Goal: Task Accomplishment & Management: Complete application form

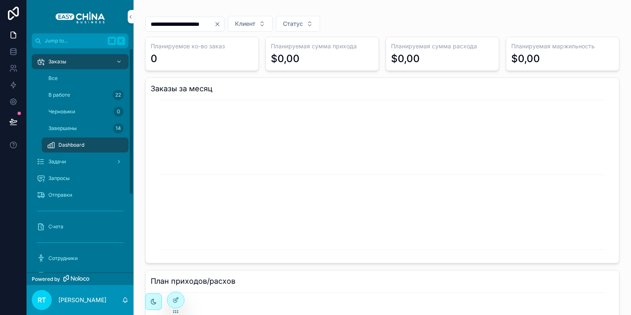
click at [80, 76] on div "Все" at bounding box center [85, 78] width 77 height 13
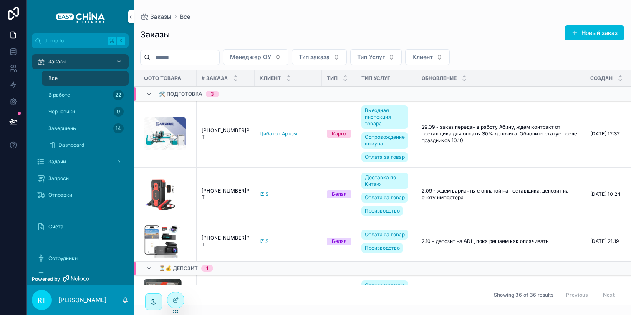
click at [575, 30] on span "scrollable content" at bounding box center [574, 33] width 7 height 7
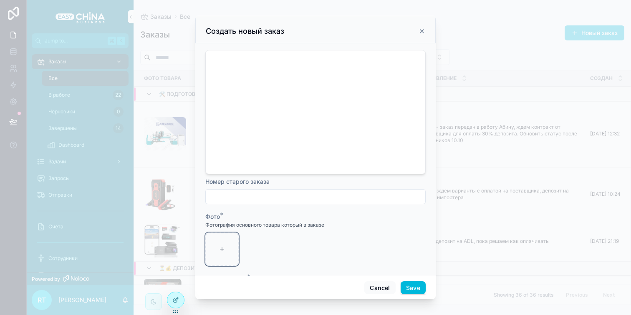
click at [223, 236] on div "scrollable content" at bounding box center [221, 249] width 33 height 33
type input "**********"
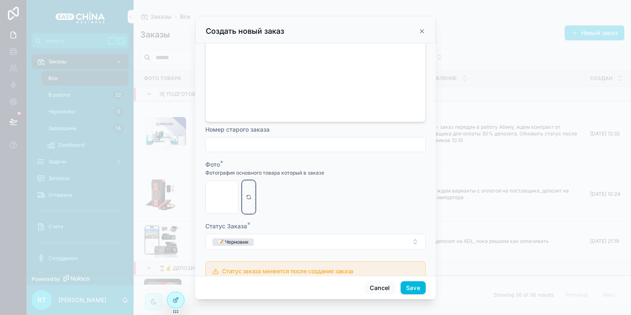
scroll to position [53, 0]
click at [236, 138] on input "scrollable content" at bounding box center [315, 144] width 219 height 12
click at [227, 160] on div "Фото *" at bounding box center [315, 164] width 220 height 8
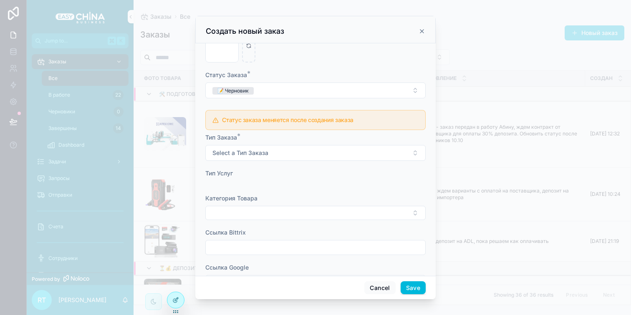
scroll to position [188, 0]
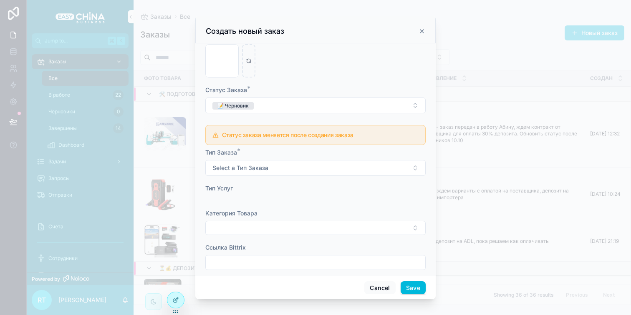
click at [227, 164] on span "Select a Тип Заказа" at bounding box center [240, 168] width 56 height 8
click at [241, 164] on span "Select a Тип Заказа" at bounding box center [240, 168] width 56 height 8
click at [277, 221] on div "Услуга" at bounding box center [271, 222] width 17 height 8
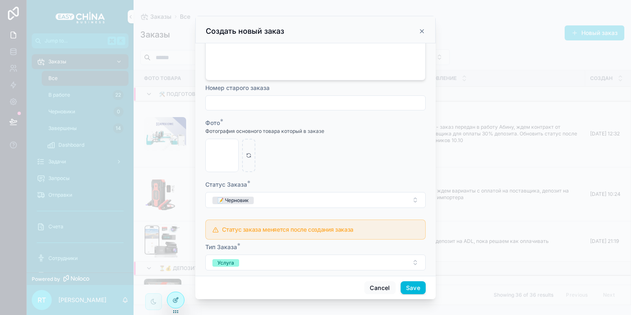
scroll to position [85, 0]
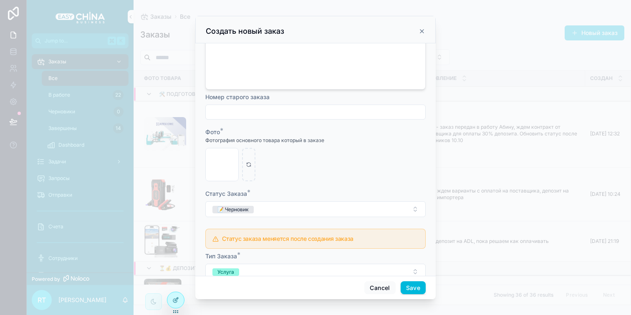
click at [257, 106] on input "scrollable content" at bounding box center [315, 112] width 219 height 12
paste input "**********"
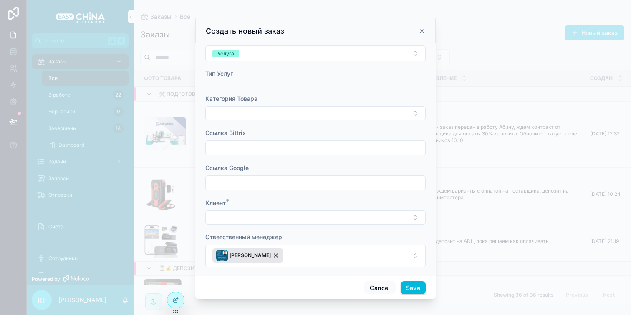
scroll to position [337, 0]
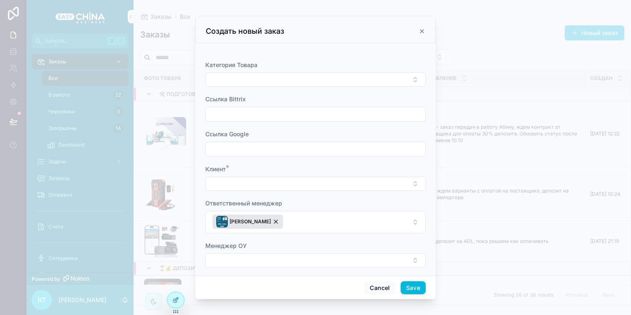
type input "**********"
click at [260, 76] on button "Select Button" at bounding box center [315, 80] width 220 height 14
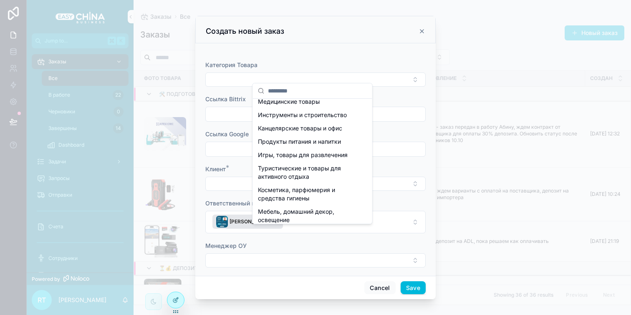
scroll to position [33, 0]
click at [308, 119] on span "Инструменты и строительство" at bounding box center [302, 115] width 89 height 8
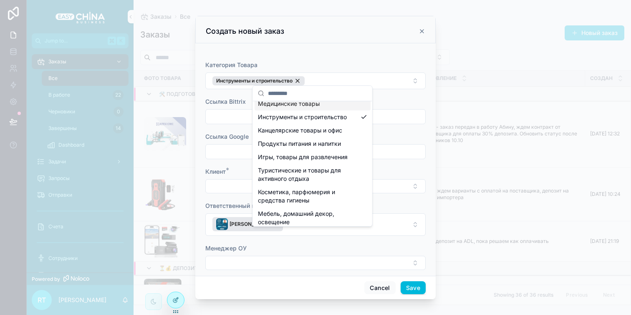
scroll to position [0, 0]
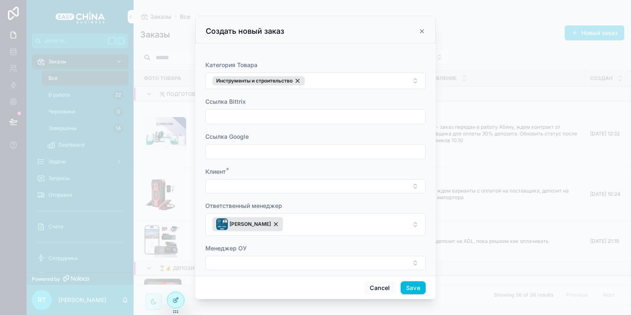
click at [240, 111] on input "scrollable content" at bounding box center [315, 117] width 219 height 12
click at [219, 146] on input "scrollable content" at bounding box center [315, 152] width 219 height 12
click at [223, 181] on button "Select Button" at bounding box center [315, 186] width 220 height 14
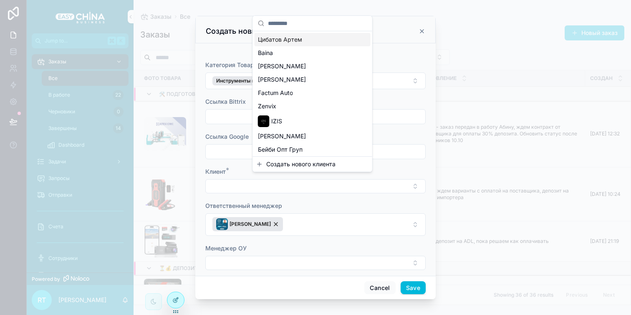
click at [291, 166] on span "Создать нового клиента" at bounding box center [300, 164] width 69 height 8
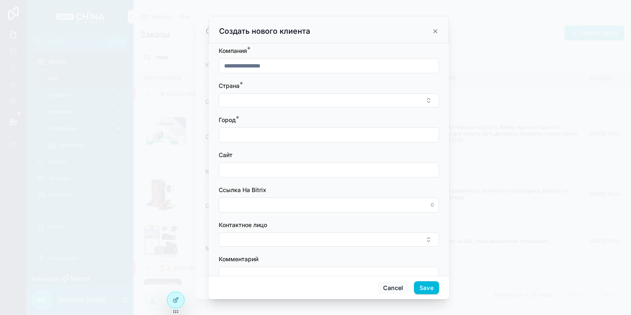
click at [269, 66] on input "scrollable content" at bounding box center [328, 66] width 219 height 12
type input "*"
type input "**********"
click at [254, 104] on button "Select Button" at bounding box center [329, 100] width 220 height 14
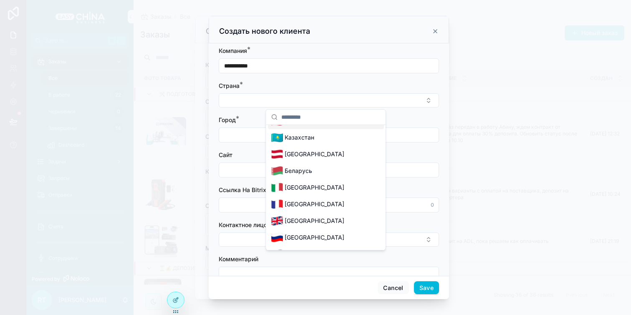
scroll to position [112, 0]
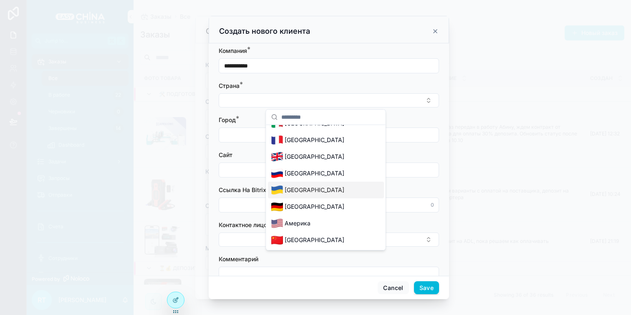
click at [307, 193] on span "[GEOGRAPHIC_DATA]" at bounding box center [314, 190] width 60 height 8
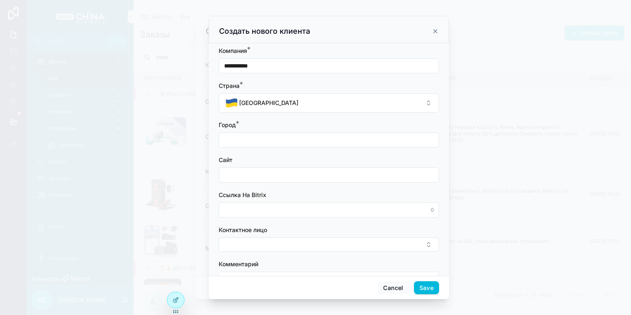
click at [271, 139] on input "scrollable content" at bounding box center [328, 140] width 219 height 12
type input "*"
type input "****"
click at [258, 176] on input "scrollable content" at bounding box center [328, 175] width 219 height 12
click at [306, 173] on input "scrollable content" at bounding box center [328, 175] width 219 height 12
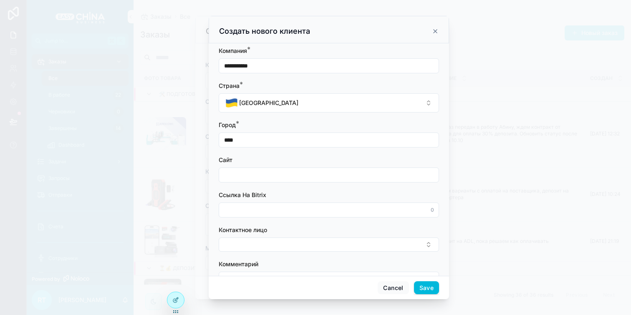
paste input "**********"
type input "**********"
click at [303, 211] on input "scrollable content" at bounding box center [328, 210] width 219 height 12
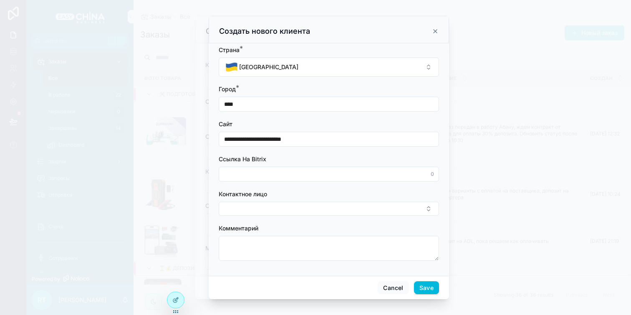
click at [244, 191] on span "Контактное лицо" at bounding box center [243, 194] width 48 height 7
click at [251, 205] on button "Select Button" at bounding box center [329, 209] width 220 height 14
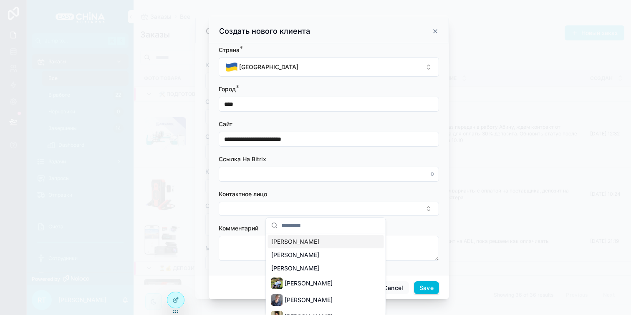
click at [299, 208] on button "Select Button" at bounding box center [329, 209] width 220 height 14
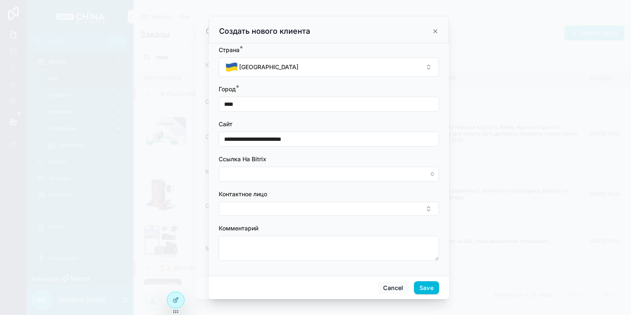
click at [299, 208] on button "Select Button" at bounding box center [329, 209] width 220 height 14
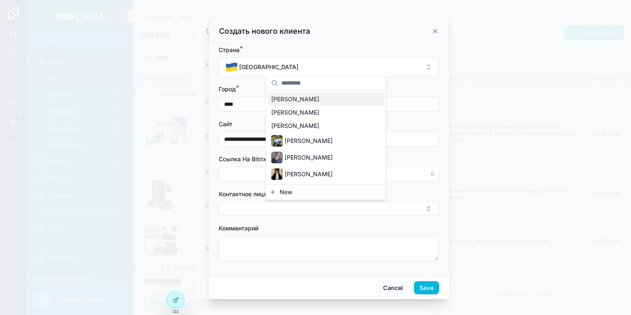
click at [300, 192] on button "New" at bounding box center [325, 192] width 113 height 8
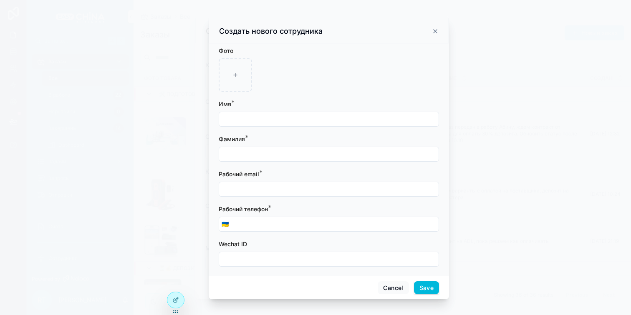
click at [276, 119] on input "scrollable content" at bounding box center [328, 119] width 219 height 12
click at [282, 123] on input "scrollable content" at bounding box center [328, 119] width 219 height 12
paste input "**********"
click at [240, 119] on input "**********" at bounding box center [328, 119] width 219 height 12
drag, startPoint x: 241, startPoint y: 119, endPoint x: 307, endPoint y: 119, distance: 65.9
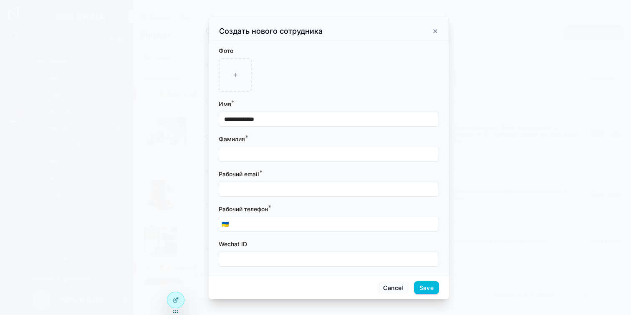
click at [306, 119] on input "**********" at bounding box center [328, 119] width 219 height 12
type input "*****"
click at [269, 148] on div "scrollable content" at bounding box center [329, 154] width 220 height 15
click at [258, 154] on input "scrollable content" at bounding box center [328, 154] width 219 height 12
paste input "**********"
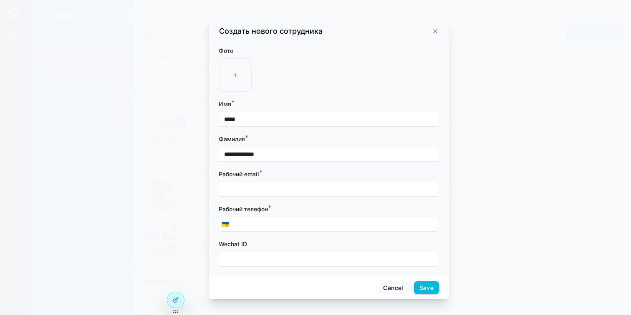
drag, startPoint x: 243, startPoint y: 154, endPoint x: 197, endPoint y: 152, distance: 45.5
click at [197, 152] on div "**********" at bounding box center [329, 157] width 604 height 315
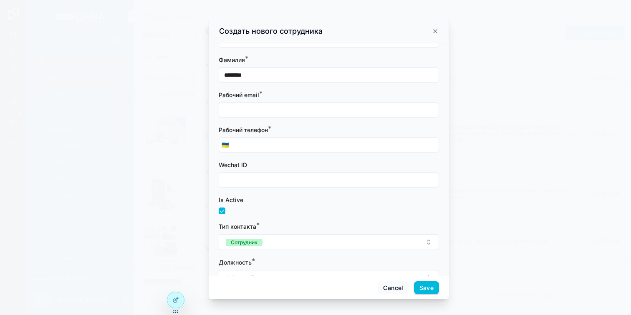
scroll to position [84, 0]
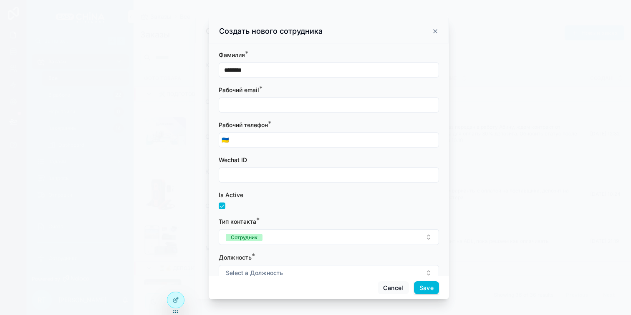
type input "********"
click at [265, 141] on input "scrollable content" at bounding box center [334, 140] width 207 height 12
click at [241, 135] on input "scrollable content" at bounding box center [334, 140] width 207 height 12
paste input "**********"
type input "**********"
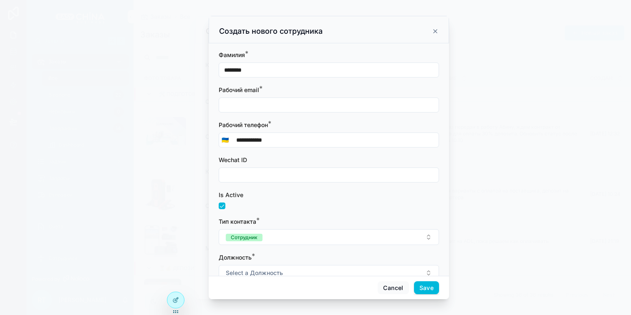
click at [266, 100] on input "scrollable content" at bounding box center [328, 105] width 219 height 12
click at [307, 107] on input "scrollable content" at bounding box center [328, 105] width 219 height 12
paste input "**********"
type input "**********"
click at [316, 123] on div "Рабочий телефон *" at bounding box center [329, 125] width 220 height 8
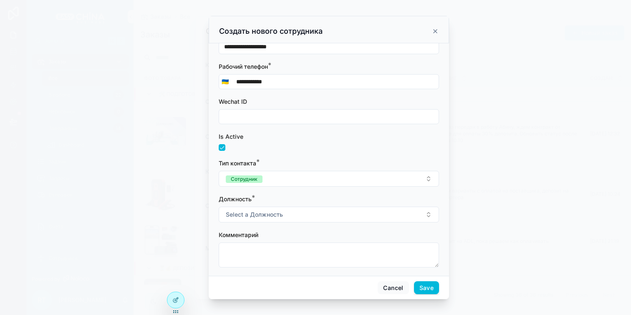
scroll to position [148, 0]
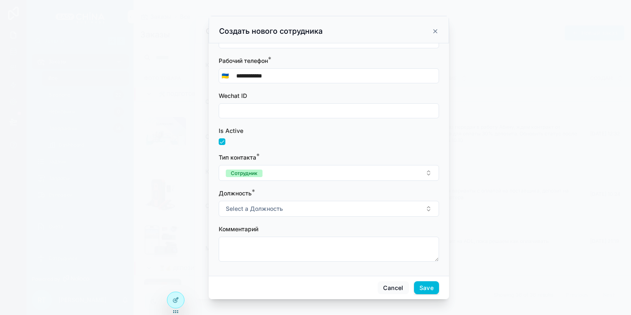
click at [277, 174] on button "Сотрудник" at bounding box center [329, 173] width 220 height 16
click at [174, 299] on icon at bounding box center [175, 301] width 4 height 4
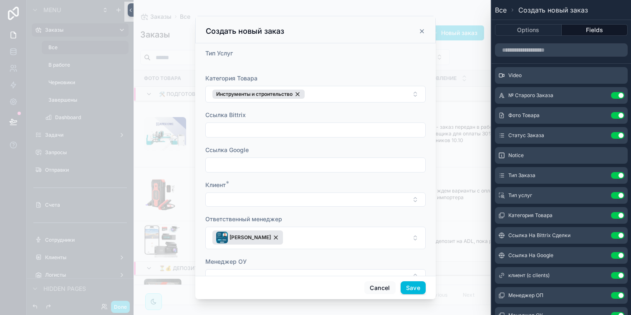
scroll to position [341, 0]
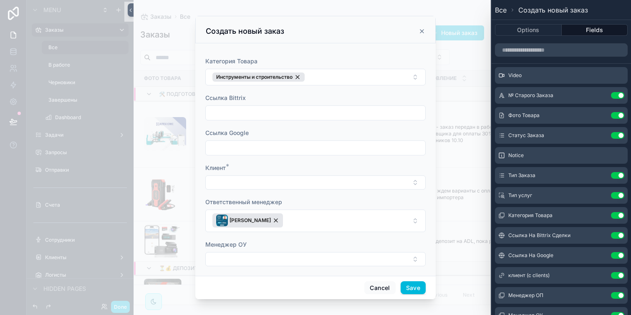
click at [296, 176] on button "Select Button" at bounding box center [315, 183] width 220 height 14
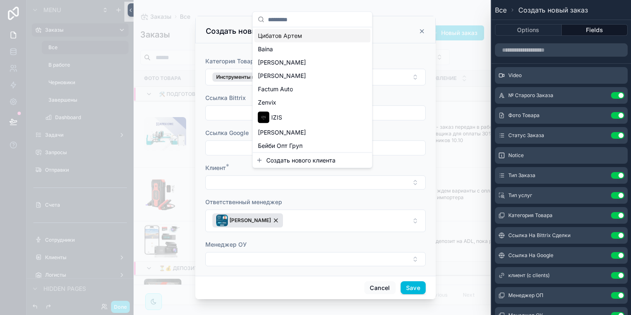
click at [229, 165] on div "Клиент *" at bounding box center [315, 168] width 220 height 8
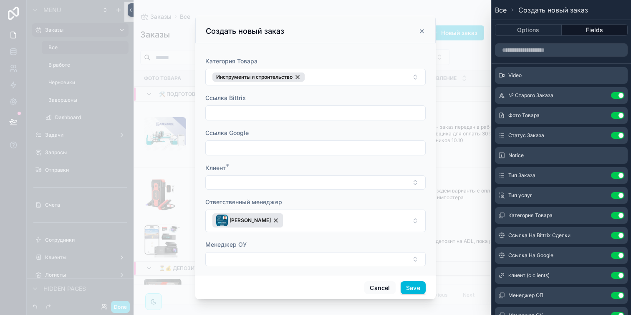
click at [276, 181] on button "Select Button" at bounding box center [315, 183] width 220 height 14
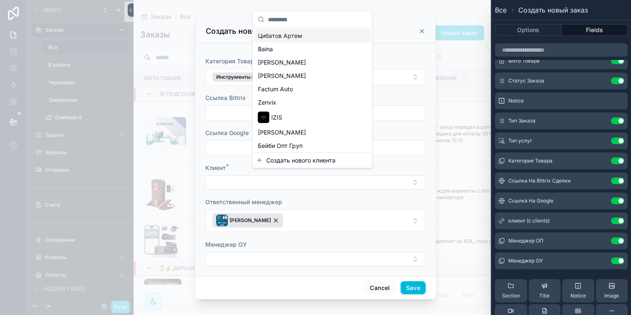
scroll to position [55, 0]
click at [0, 0] on icon at bounding box center [0, 0] width 0 height 0
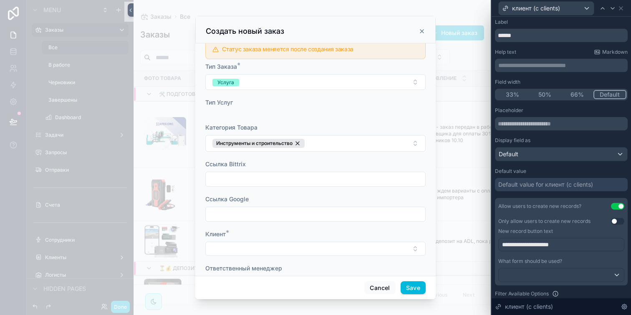
scroll to position [341, 0]
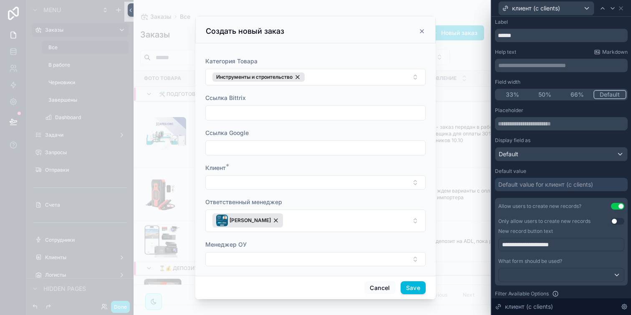
click at [386, 181] on button "Select Button" at bounding box center [315, 183] width 220 height 14
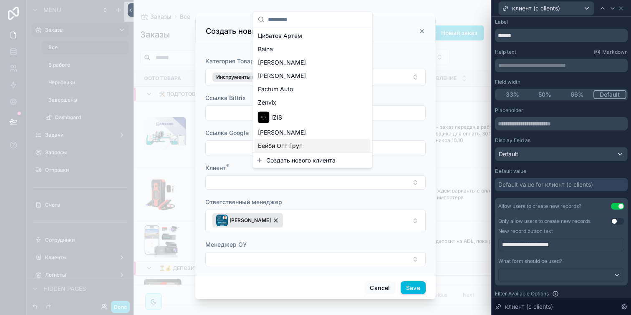
click at [280, 163] on span "Создать нового клиента" at bounding box center [300, 160] width 69 height 8
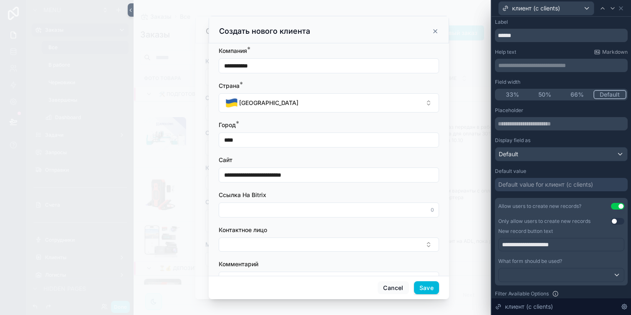
scroll to position [36, 0]
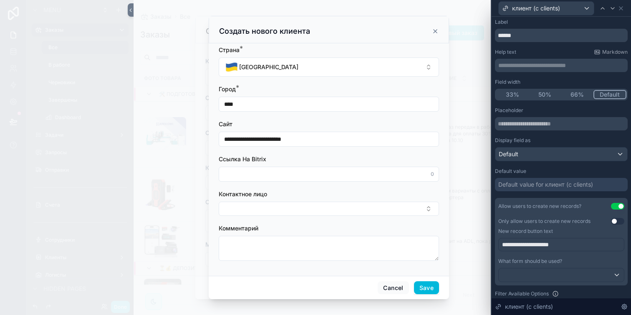
click at [425, 286] on button "Save" at bounding box center [426, 287] width 25 height 13
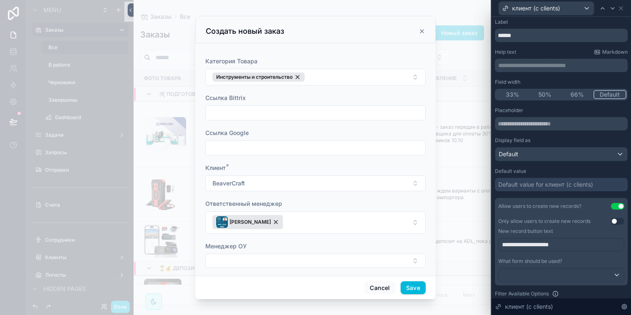
scroll to position [342, 0]
click at [289, 252] on button "Select Button" at bounding box center [315, 259] width 220 height 14
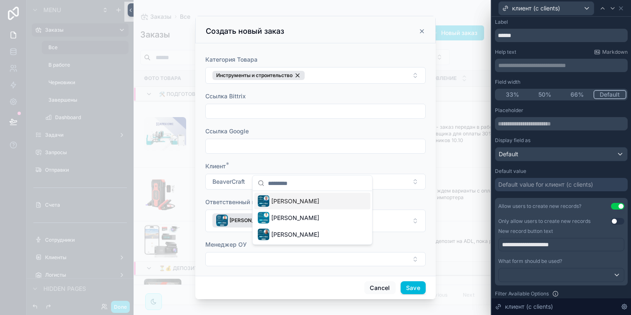
click at [302, 201] on span "Зволинская Ольга" at bounding box center [295, 201] width 48 height 8
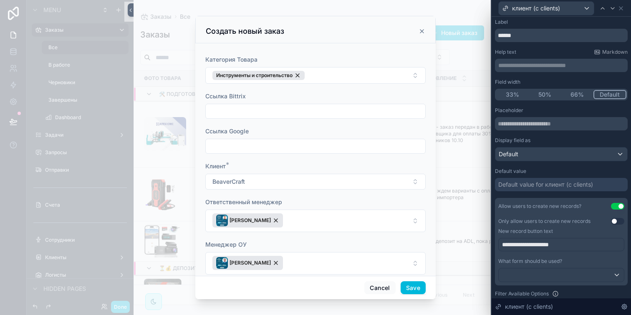
click at [411, 288] on button "Save" at bounding box center [412, 287] width 25 height 13
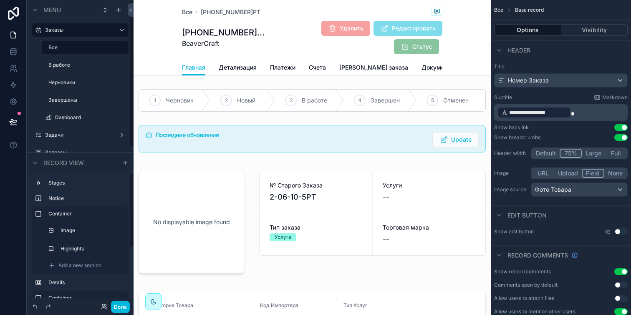
click at [123, 309] on button "Done" at bounding box center [120, 307] width 19 height 12
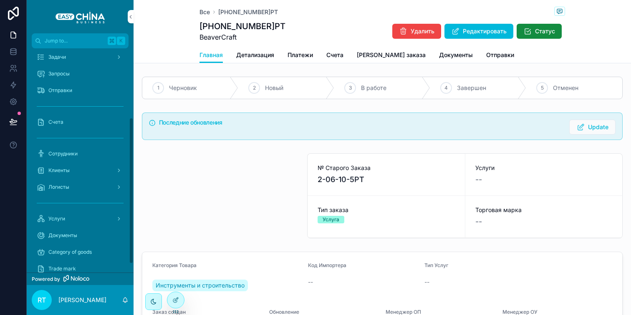
scroll to position [113, 0]
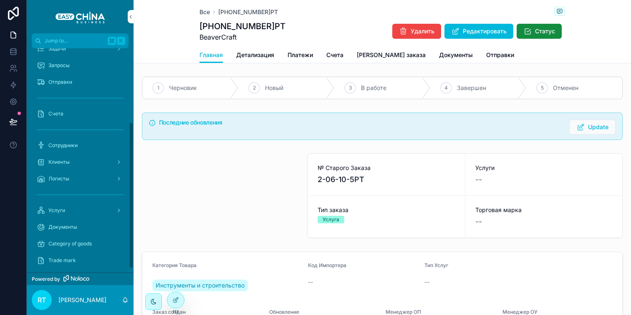
click at [85, 159] on div "Клиенты" at bounding box center [80, 162] width 87 height 13
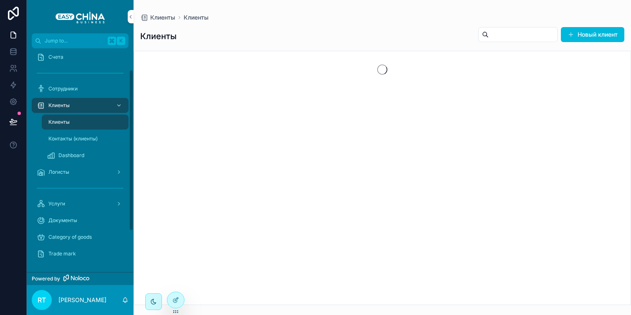
scroll to position [30, 0]
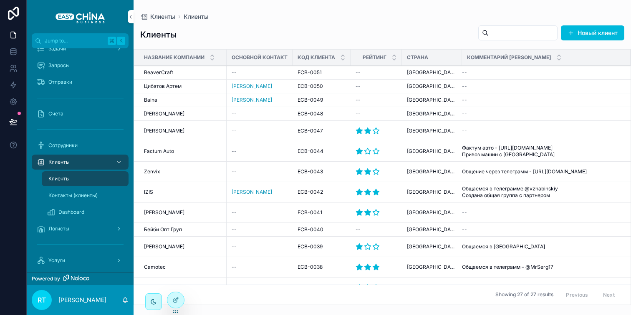
click at [170, 74] on span "BeaverCraft" at bounding box center [158, 72] width 29 height 7
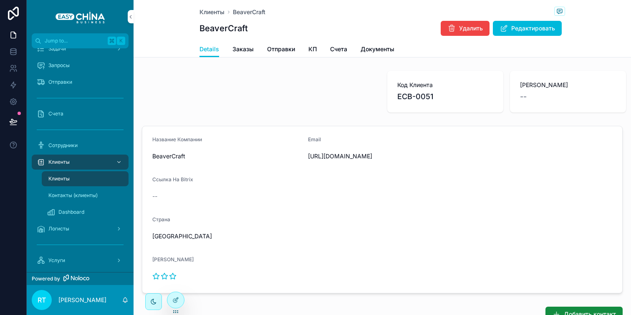
click at [515, 30] on span "Редактировать" at bounding box center [533, 28] width 44 height 8
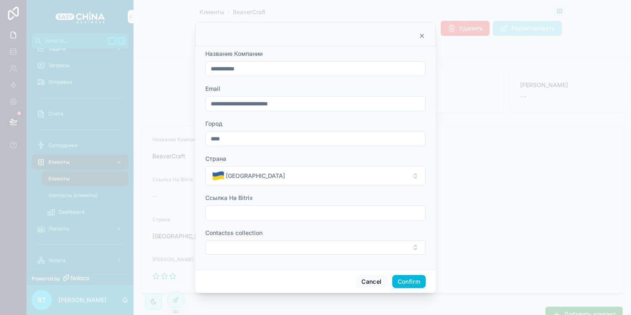
click at [341, 251] on button "Select Button" at bounding box center [315, 248] width 220 height 14
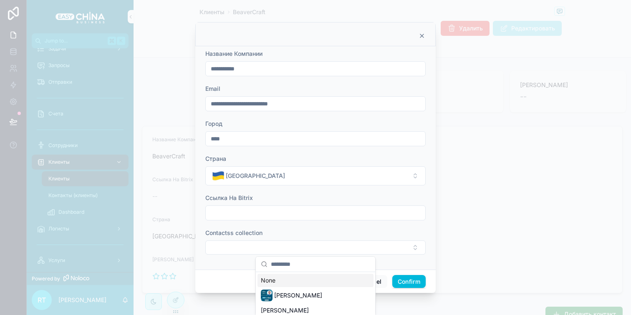
click at [330, 243] on button "Select Button" at bounding box center [315, 248] width 220 height 14
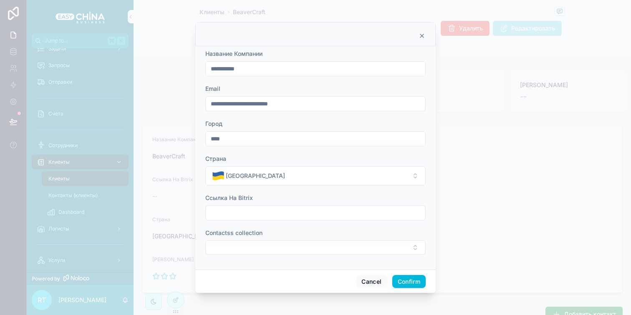
click at [330, 243] on button "Select Button" at bounding box center [315, 248] width 220 height 14
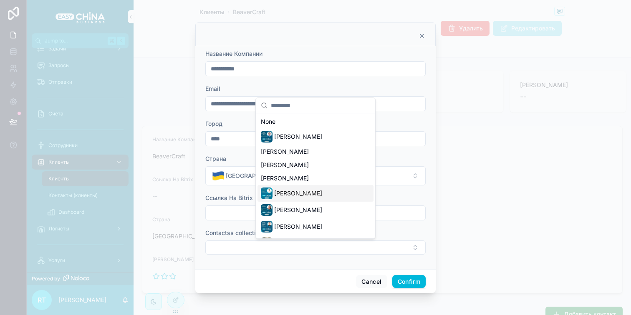
scroll to position [48, 0]
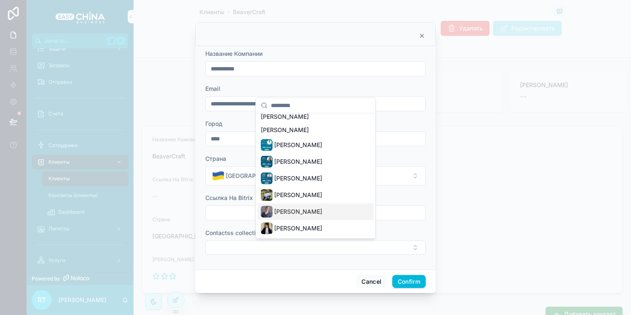
click at [390, 222] on form "**********" at bounding box center [315, 157] width 220 height 214
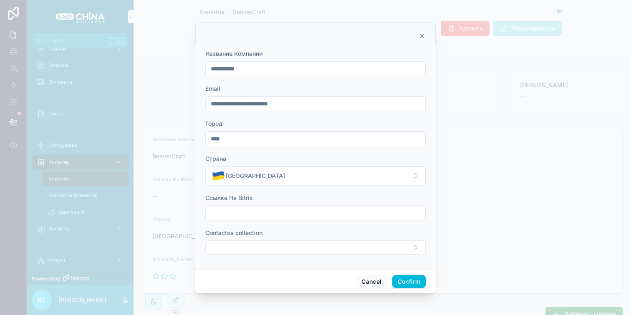
click at [287, 216] on input "text" at bounding box center [315, 213] width 219 height 12
click at [294, 204] on div "Ссылка На Bitrix" at bounding box center [315, 207] width 220 height 27
drag, startPoint x: 306, startPoint y: 104, endPoint x: 220, endPoint y: 103, distance: 86.3
click at [220, 103] on input "**********" at bounding box center [315, 104] width 219 height 12
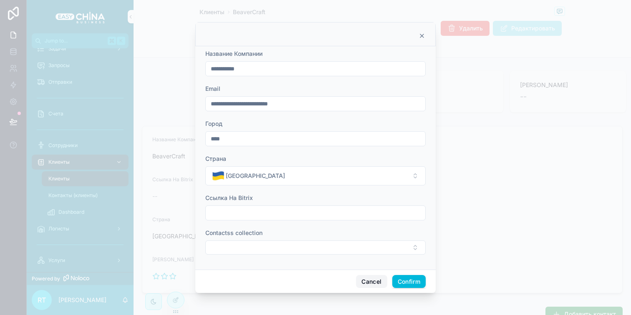
click at [363, 279] on button "Cancel" at bounding box center [371, 281] width 31 height 13
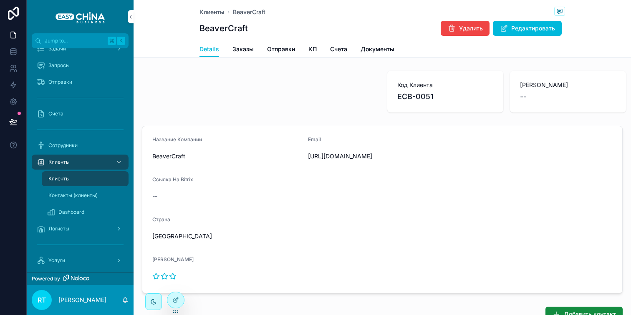
click at [176, 297] on icon at bounding box center [175, 300] width 7 height 7
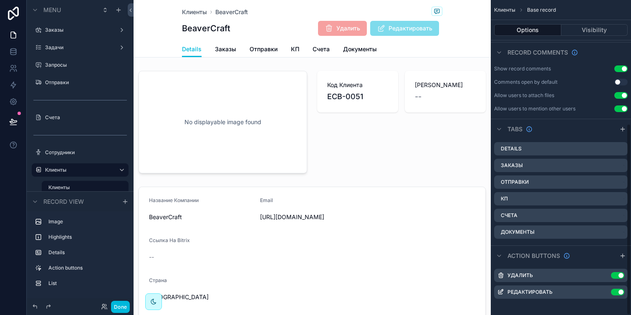
scroll to position [204, 0]
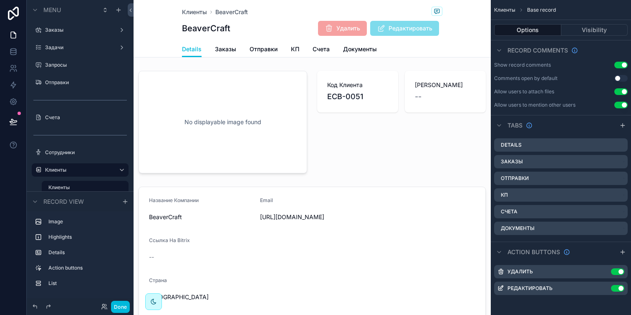
click at [0, 0] on icon "scrollable content" at bounding box center [0, 0] width 0 height 0
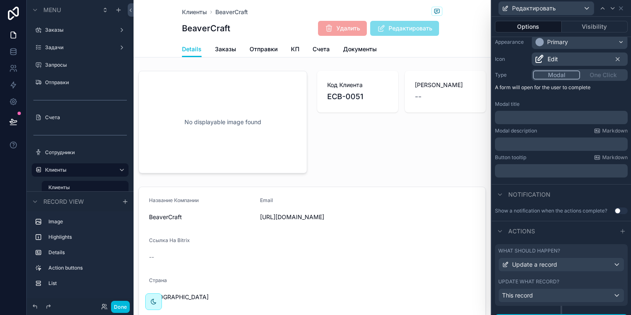
scroll to position [88, 0]
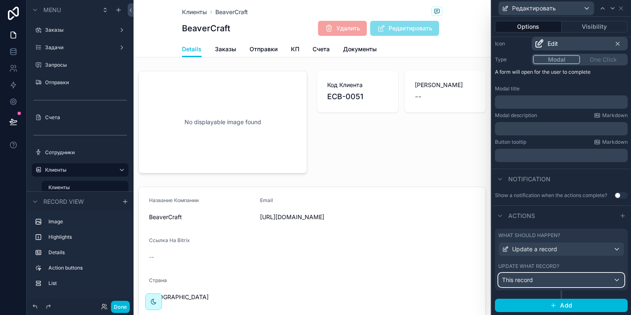
click at [543, 277] on div "This record" at bounding box center [560, 280] width 125 height 13
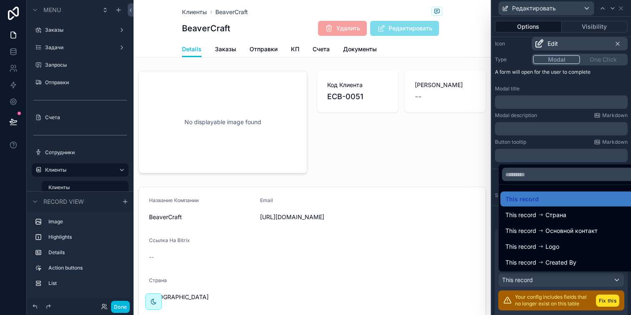
click at [543, 277] on div at bounding box center [560, 157] width 139 height 315
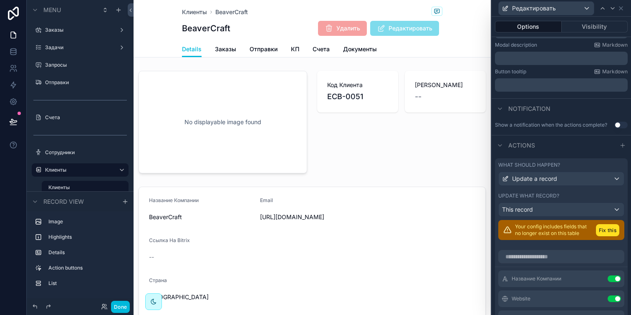
scroll to position [196, 0]
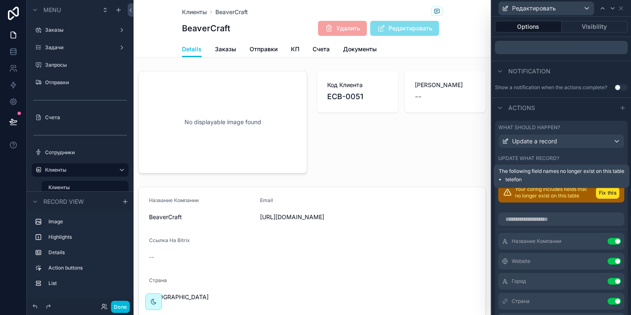
click at [596, 199] on button "Fix this" at bounding box center [607, 193] width 23 height 12
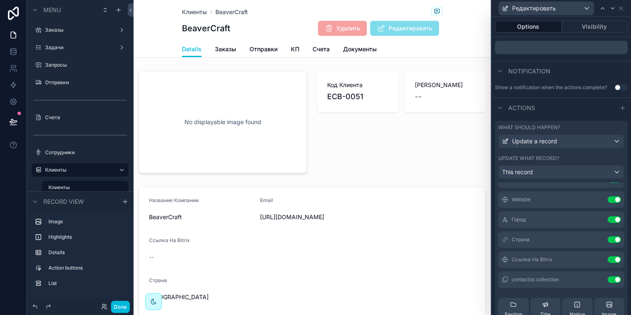
scroll to position [32, 0]
click at [0, 0] on icon at bounding box center [0, 0] width 0 height 0
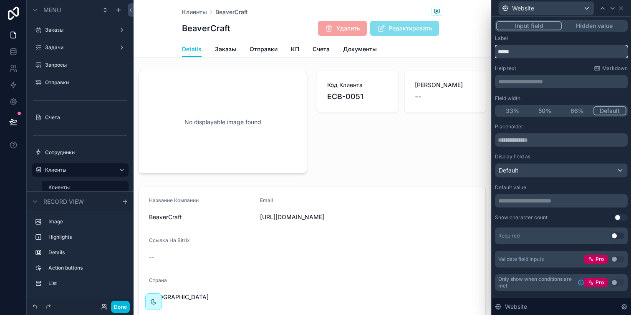
click at [520, 53] on input "*****" at bounding box center [561, 51] width 133 height 13
type input "*"
type input "****"
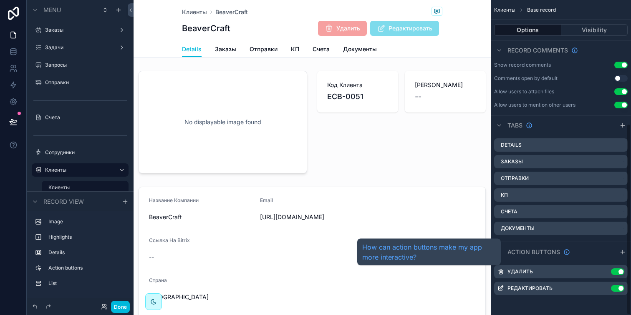
scroll to position [204, 0]
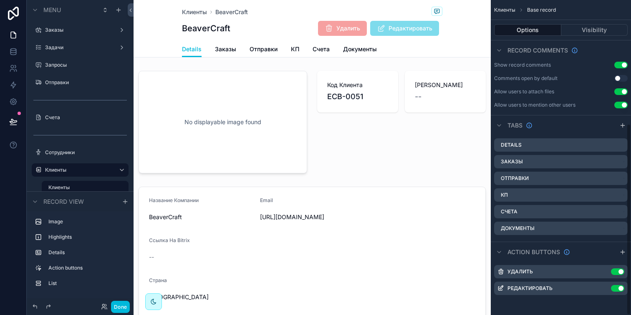
click at [0, 0] on icon "scrollable content" at bounding box center [0, 0] width 0 height 0
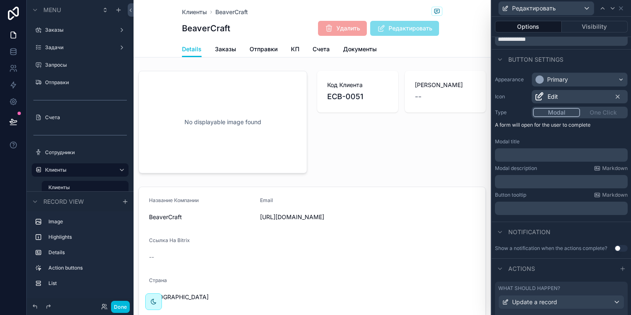
scroll to position [88, 0]
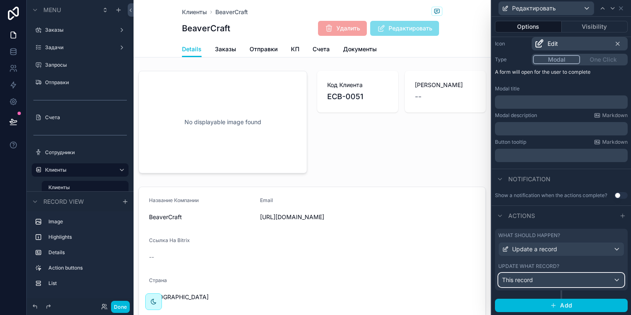
click at [565, 280] on div "This record" at bounding box center [560, 280] width 125 height 13
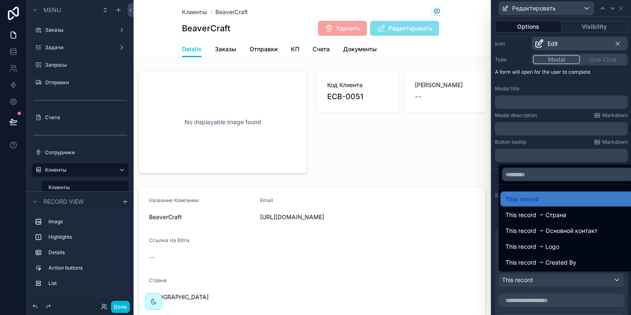
click at [565, 280] on div at bounding box center [560, 157] width 139 height 315
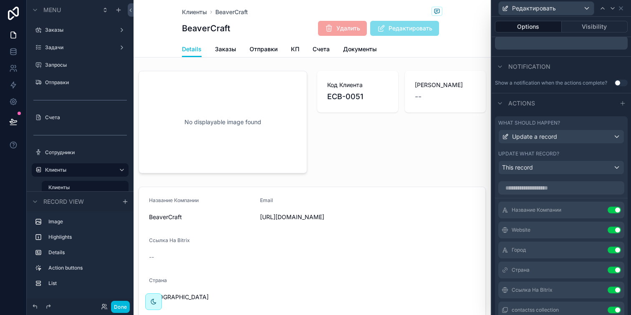
scroll to position [266, 0]
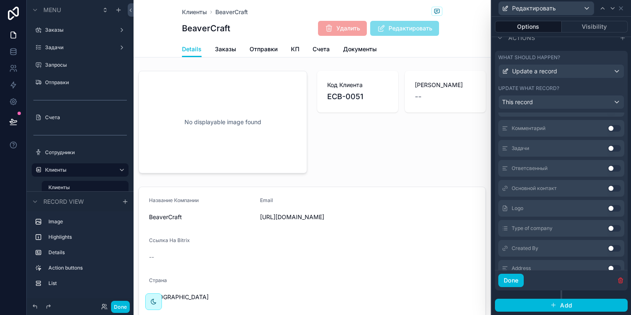
click at [607, 207] on button "Use setting" at bounding box center [613, 208] width 13 height 7
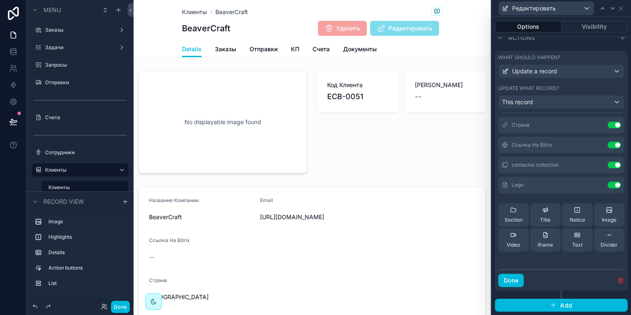
scroll to position [71, 0]
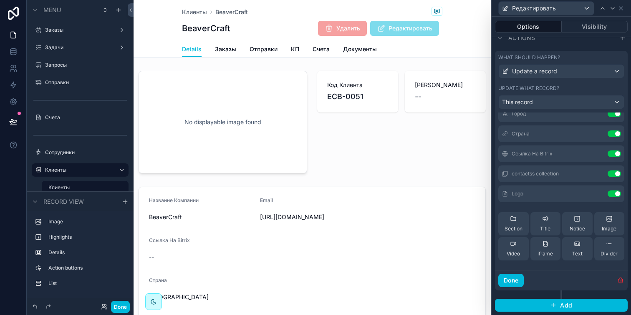
click at [123, 302] on button "Done" at bounding box center [120, 307] width 19 height 12
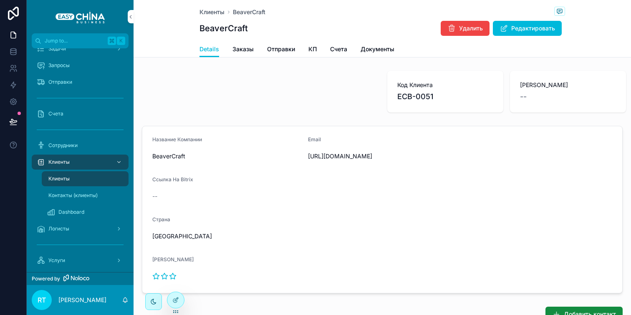
click at [520, 27] on span "Редактировать" at bounding box center [533, 28] width 44 height 8
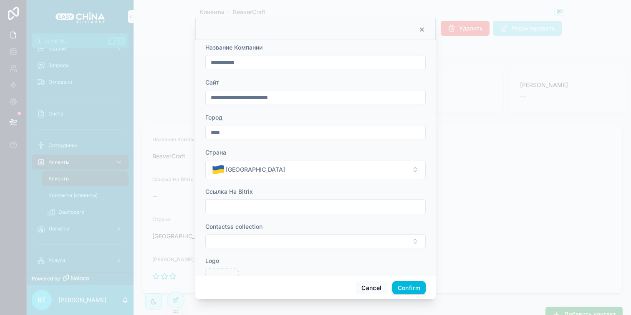
scroll to position [41, 0]
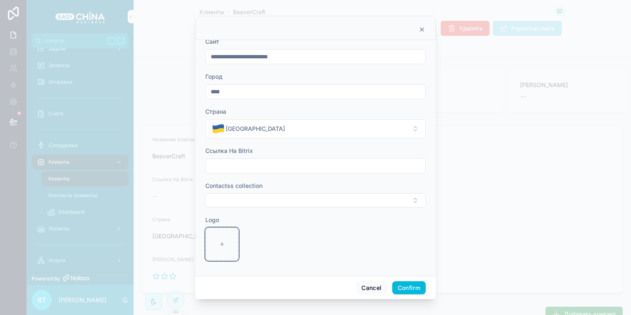
click at [211, 250] on div at bounding box center [221, 244] width 33 height 33
type input "**********"
click at [410, 290] on button "Confirm" at bounding box center [408, 287] width 33 height 13
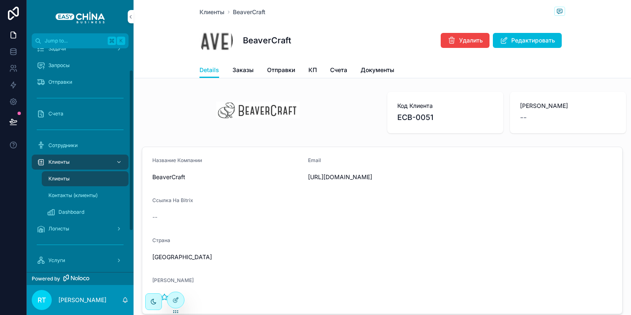
click at [103, 166] on div "Клиенты" at bounding box center [80, 162] width 87 height 13
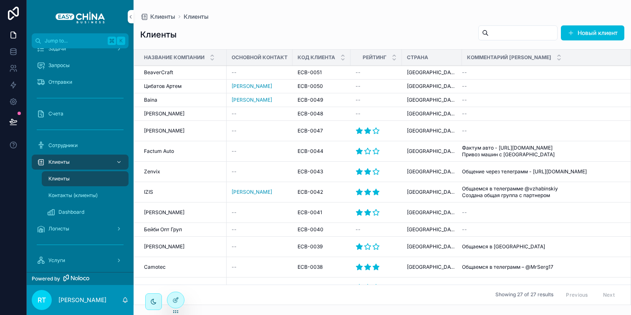
click at [191, 72] on div "BeaverCraft BeaverCraft" at bounding box center [183, 72] width 78 height 7
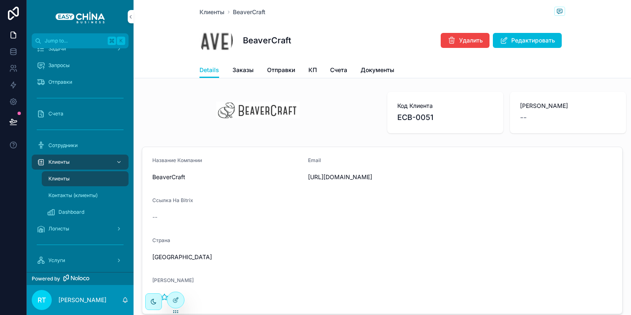
click at [518, 39] on span "Редактировать" at bounding box center [533, 40] width 44 height 8
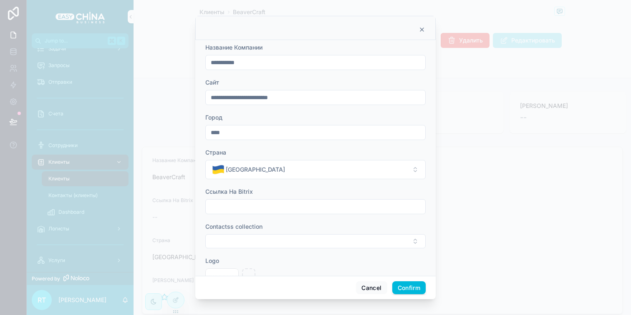
scroll to position [41, 0]
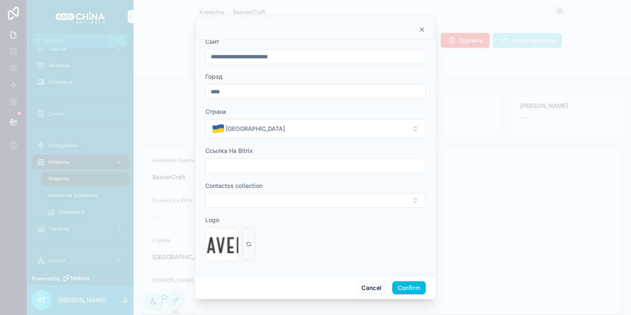
click at [280, 199] on button "Select Button" at bounding box center [315, 200] width 220 height 14
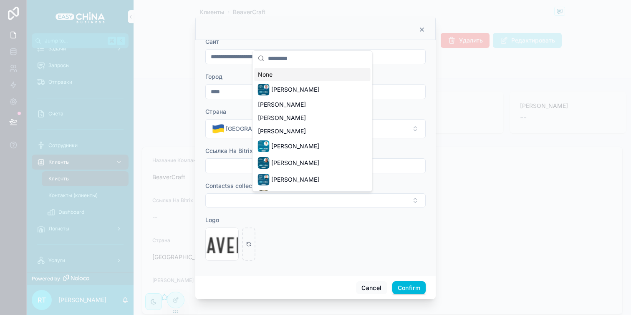
click at [280, 199] on button "Select Button" at bounding box center [315, 200] width 220 height 14
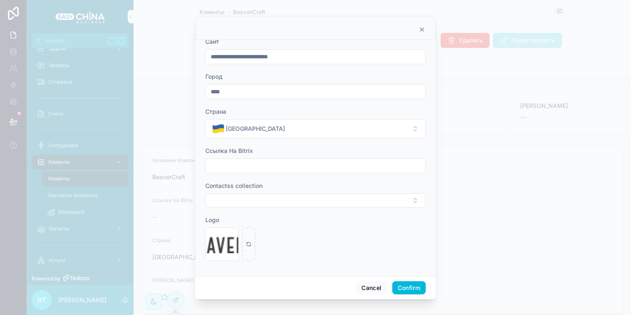
click at [265, 159] on div at bounding box center [315, 165] width 220 height 15
click at [364, 286] on button "Cancel" at bounding box center [371, 287] width 31 height 13
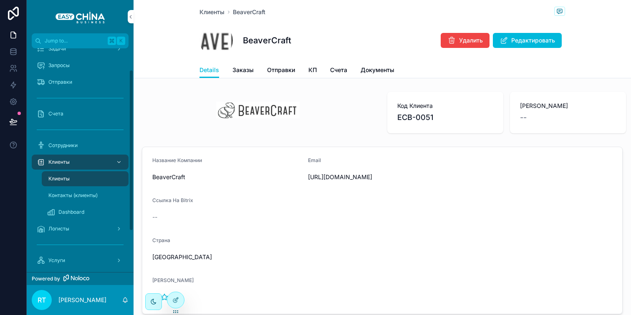
click at [75, 193] on span "Контакты (клиенты)" at bounding box center [72, 195] width 49 height 7
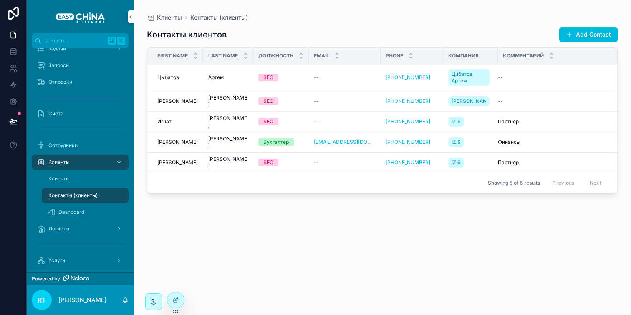
click at [573, 35] on button "Add Contact" at bounding box center [588, 34] width 58 height 15
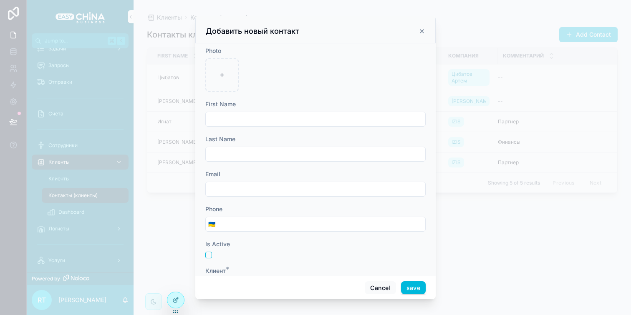
click at [245, 116] on input "scrollable content" at bounding box center [315, 119] width 219 height 12
paste input "**********"
type input "**********"
click at [234, 188] on input "scrollable content" at bounding box center [315, 189] width 219 height 12
paste input "**********"
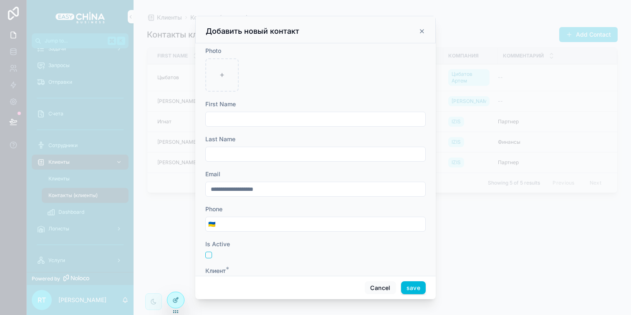
type input "**********"
click at [251, 119] on input "scrollable content" at bounding box center [315, 119] width 219 height 12
type input "*****"
type input "********"
click at [246, 225] on input "scrollable content" at bounding box center [321, 225] width 207 height 12
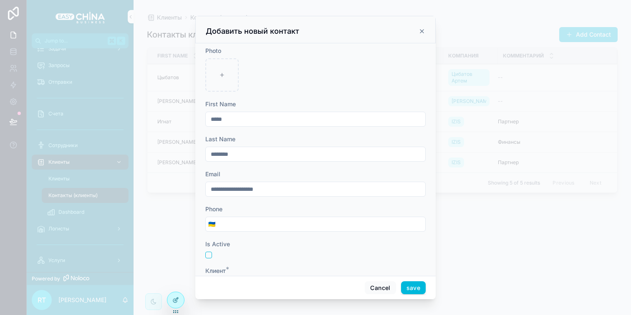
paste input "**********"
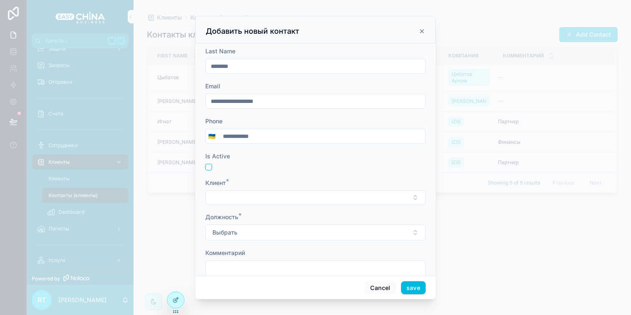
scroll to position [113, 0]
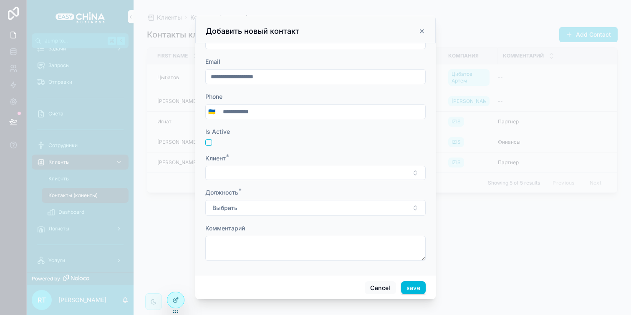
type input "**********"
click at [234, 174] on button "Select Button" at bounding box center [315, 173] width 220 height 14
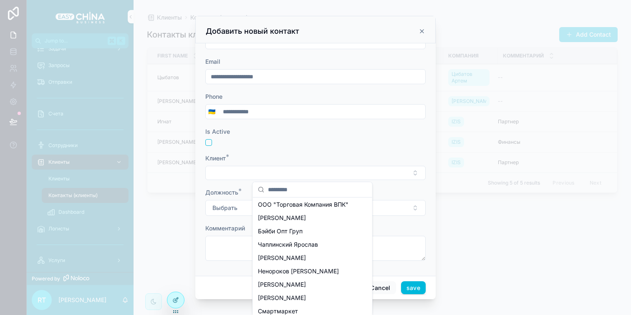
scroll to position [222, 0]
click at [295, 168] on button "Select Button" at bounding box center [315, 173] width 220 height 14
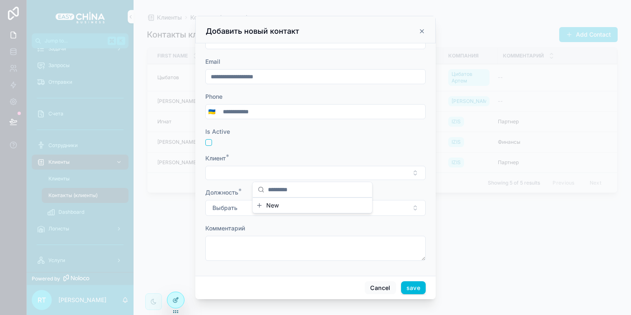
scroll to position [0, 0]
click at [295, 168] on button "Select Button" at bounding box center [315, 173] width 220 height 14
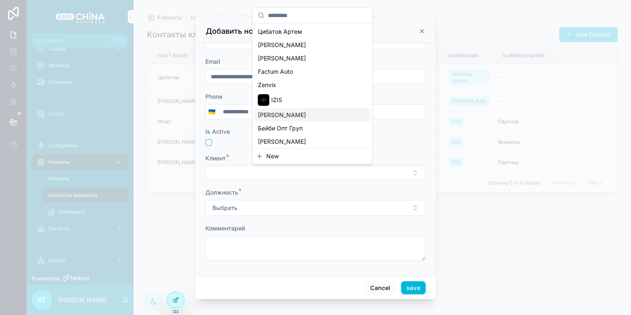
type input "*"
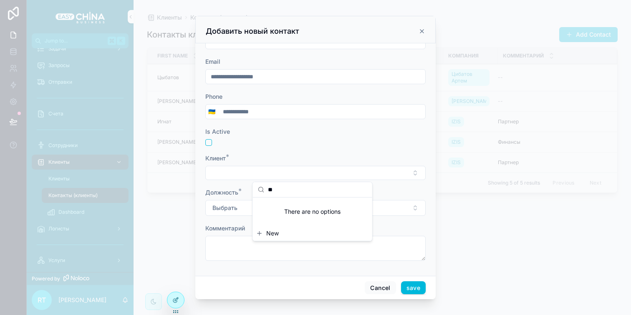
type input "*"
type input "****"
click at [319, 143] on div "scrollable content" at bounding box center [315, 142] width 220 height 7
click at [282, 211] on button "Выбрать" at bounding box center [315, 208] width 220 height 16
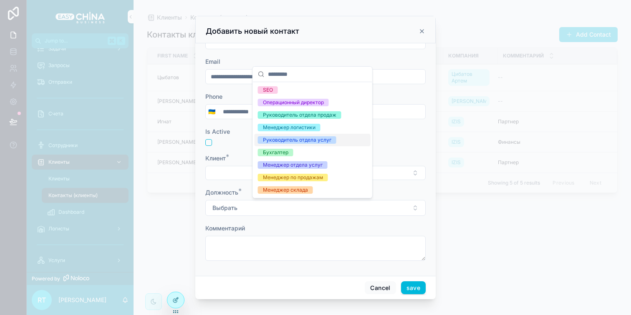
click at [302, 142] on div "Руководитель отдела услуг" at bounding box center [297, 140] width 68 height 8
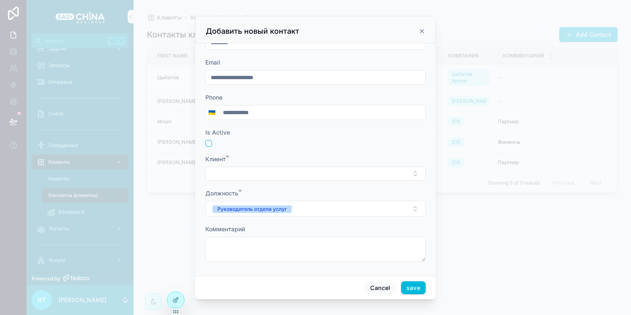
click at [269, 175] on button "Select Button" at bounding box center [315, 174] width 220 height 14
click at [272, 206] on span "New" at bounding box center [272, 206] width 13 height 8
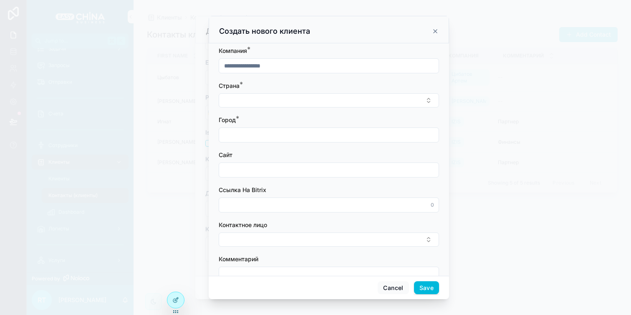
click at [436, 29] on icon "scrollable content" at bounding box center [435, 31] width 7 height 7
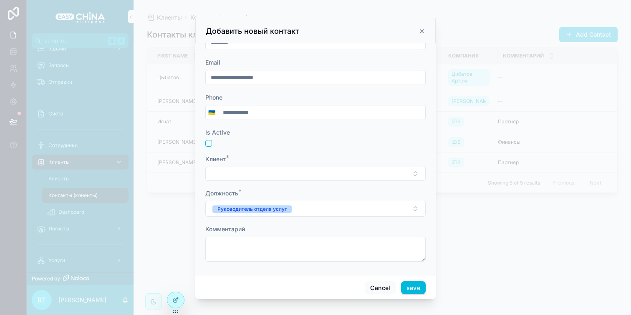
click at [276, 180] on button "Select Button" at bounding box center [315, 174] width 220 height 14
click at [276, 173] on button "Select Button" at bounding box center [315, 174] width 220 height 14
click at [415, 284] on button "save" at bounding box center [413, 287] width 25 height 13
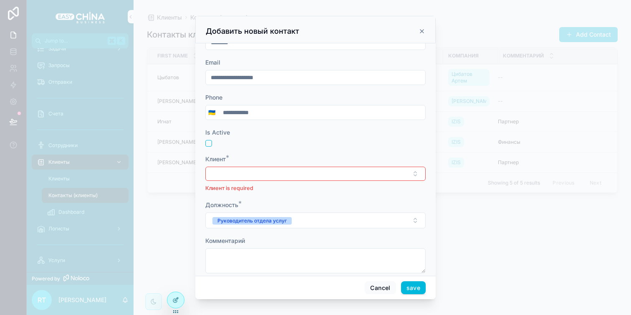
click at [290, 171] on button "Select Button" at bounding box center [315, 174] width 220 height 14
click at [268, 211] on div "New" at bounding box center [312, 206] width 119 height 15
click at [271, 208] on span "New" at bounding box center [272, 206] width 13 height 8
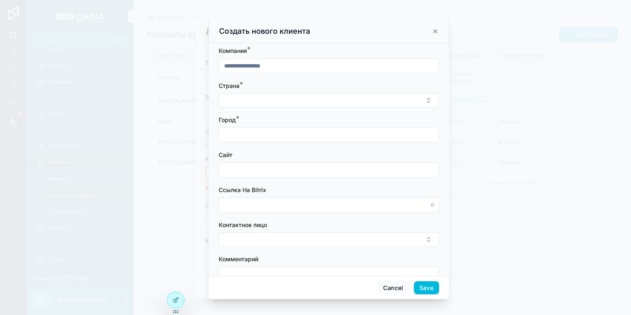
click at [436, 34] on icon "scrollable content" at bounding box center [435, 31] width 7 height 7
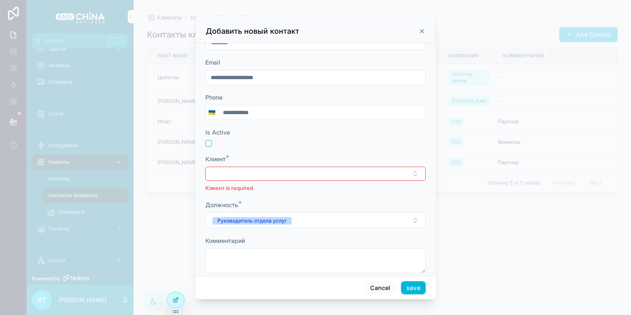
click at [290, 170] on button "Select Button" at bounding box center [315, 174] width 220 height 14
click at [301, 222] on button "Руководитель отдела услуг" at bounding box center [315, 221] width 220 height 16
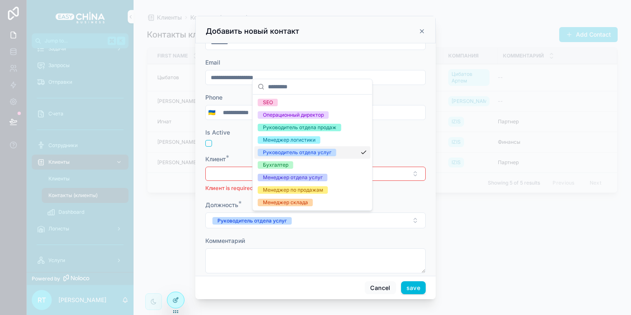
click at [329, 154] on div "Руководитель отдела услуг" at bounding box center [297, 153] width 68 height 8
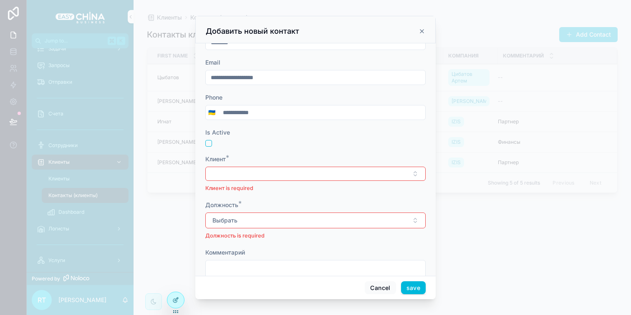
click at [296, 174] on button "Select Button" at bounding box center [315, 174] width 220 height 14
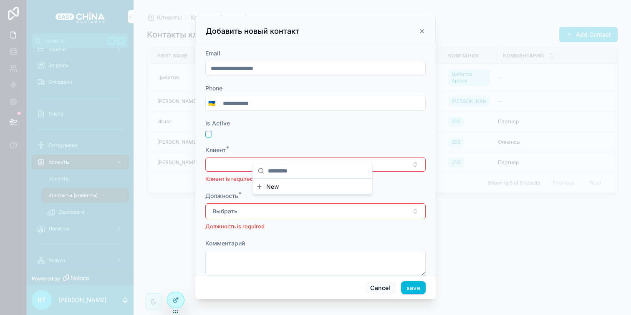
scroll to position [172, 0]
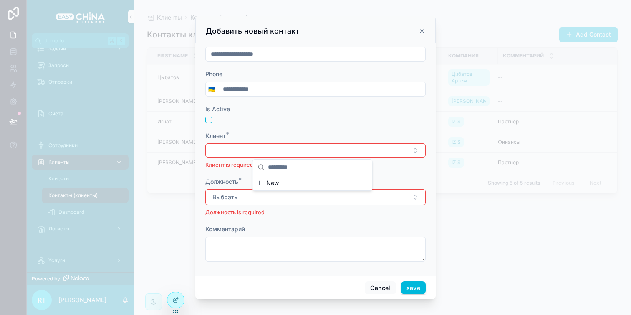
click at [177, 298] on icon at bounding box center [176, 299] width 3 height 3
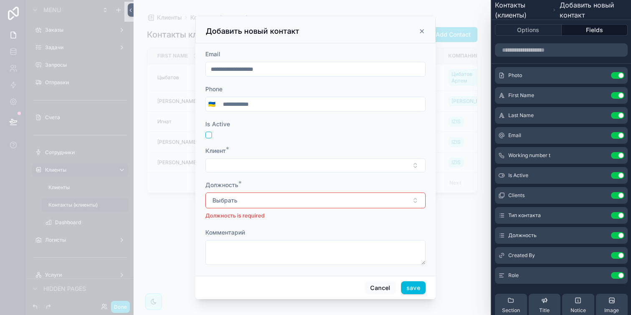
scroll to position [124, 0]
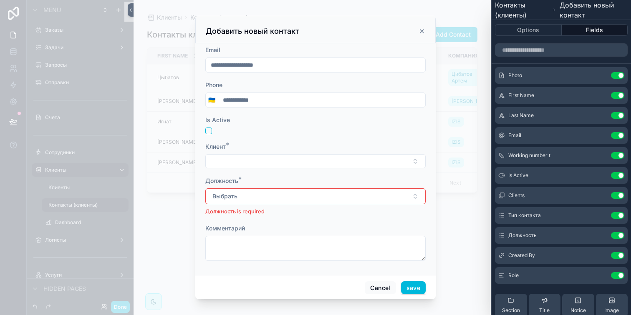
click at [0, 0] on icon at bounding box center [0, 0] width 0 height 0
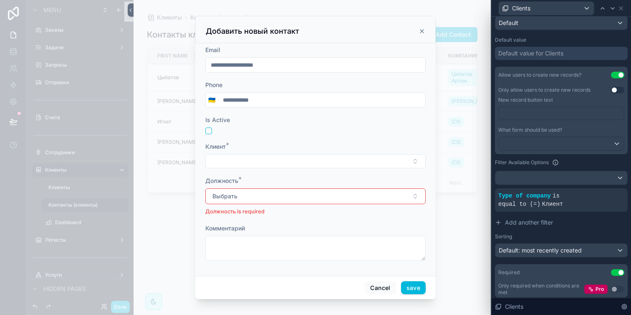
scroll to position [148, 0]
click at [364, 208] on p "Должность is required" at bounding box center [315, 212] width 220 height 8
click at [318, 163] on button "Select Button" at bounding box center [315, 161] width 220 height 14
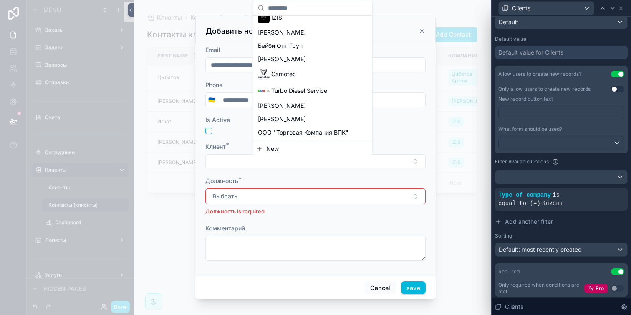
scroll to position [0, 0]
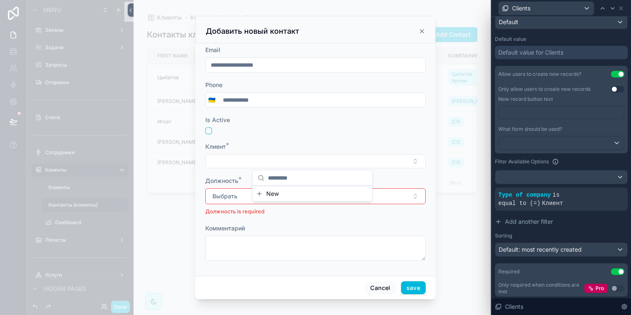
click at [385, 130] on div "scrollable content" at bounding box center [315, 131] width 220 height 7
click at [312, 163] on button "Select Button" at bounding box center [315, 161] width 220 height 14
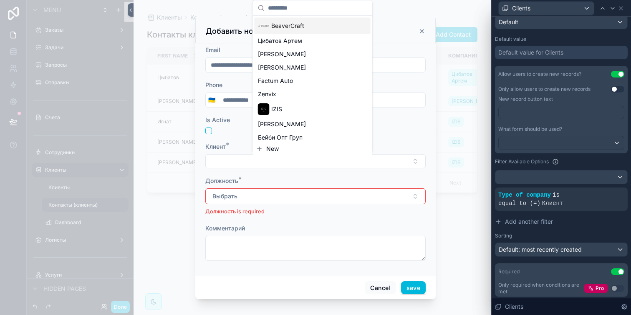
click at [298, 31] on div "BeaverCraft" at bounding box center [281, 26] width 46 height 12
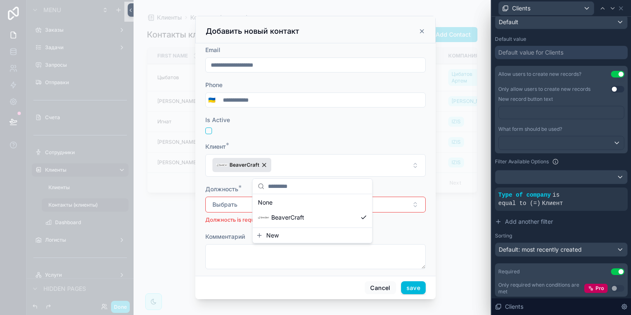
click at [291, 186] on div "Jump to... K Заказы Задачи Запросы Отправки Счета Сотрудники Клиенты Клиенты Ко…" at bounding box center [311, 157] width 357 height 315
click at [291, 201] on button "Выбрать" at bounding box center [315, 205] width 220 height 16
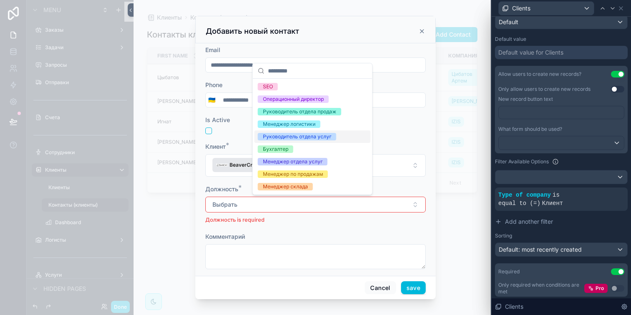
click at [307, 141] on div "Руководитель отдела услуг" at bounding box center [312, 137] width 116 height 13
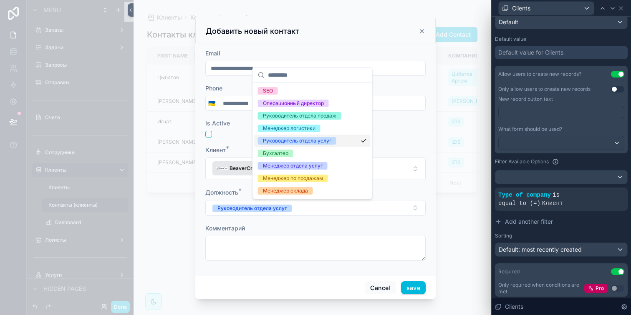
scroll to position [120, 0]
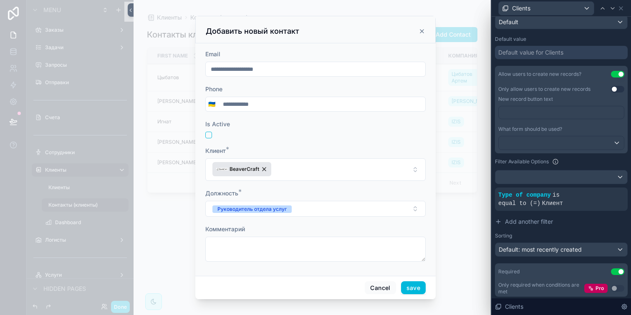
click at [415, 291] on button "save" at bounding box center [413, 287] width 25 height 13
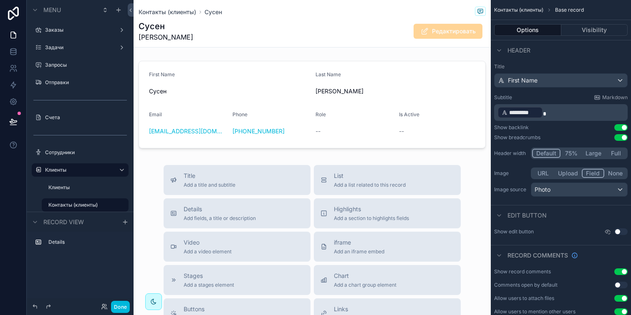
click at [120, 303] on button "Done" at bounding box center [120, 307] width 19 height 12
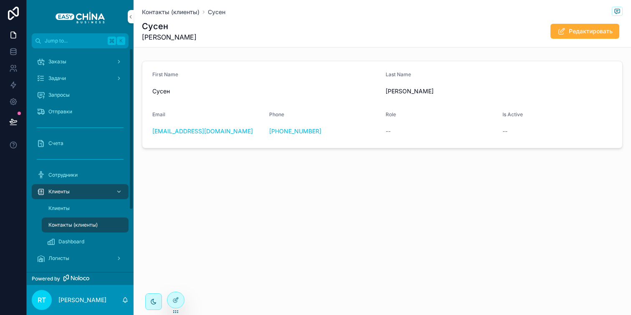
click at [79, 65] on div "Заказы" at bounding box center [80, 61] width 87 height 13
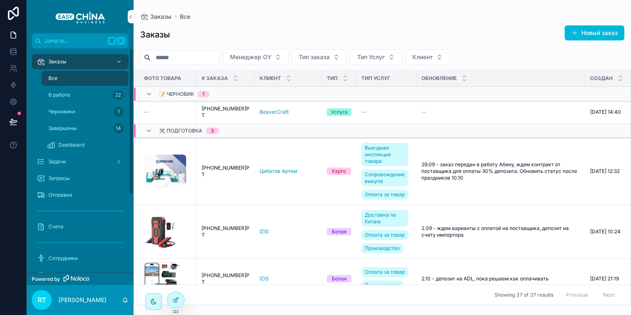
click at [101, 72] on div "Все" at bounding box center [85, 78] width 77 height 13
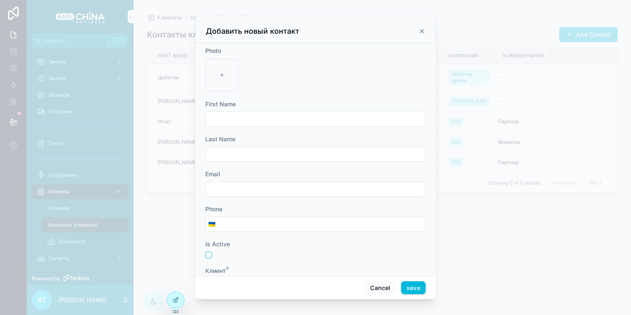
click at [92, 78] on div "scrollable content" at bounding box center [315, 157] width 631 height 315
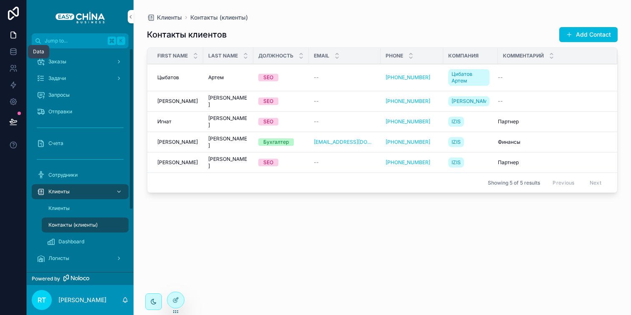
click at [16, 58] on link at bounding box center [13, 51] width 26 height 17
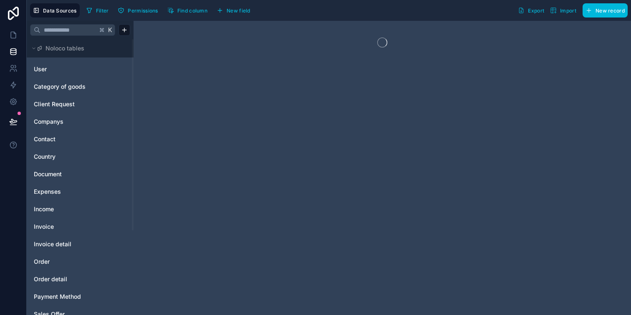
click at [55, 139] on span "Contact" at bounding box center [45, 139] width 22 height 8
click at [60, 118] on span "Companys" at bounding box center [49, 122] width 30 height 8
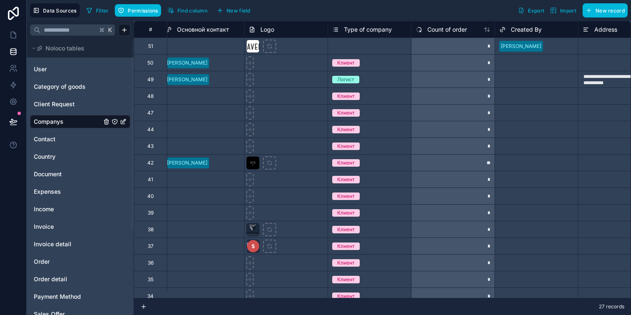
scroll to position [0, 1012]
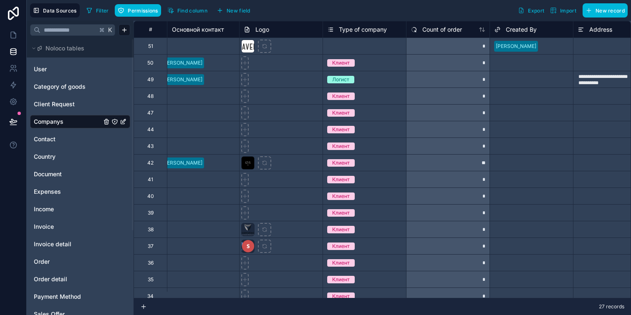
click at [344, 46] on div "Select a Type of company" at bounding box center [357, 46] width 61 height 7
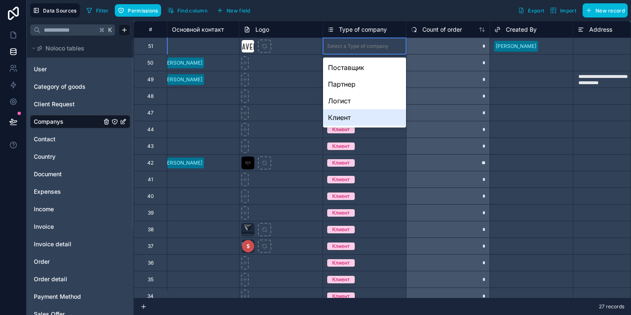
click at [350, 115] on div "Клиент" at bounding box center [364, 117] width 83 height 17
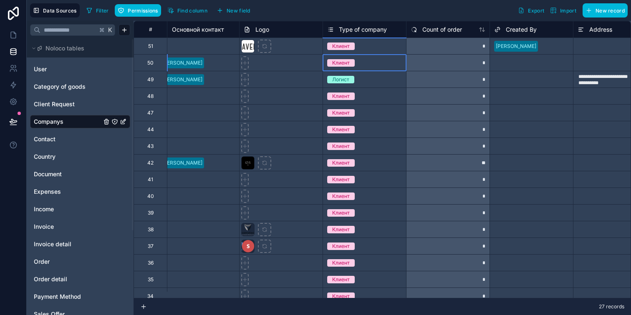
click at [379, 61] on div "Клиент" at bounding box center [364, 62] width 83 height 9
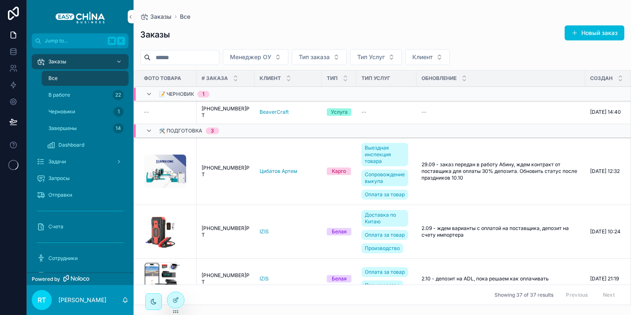
click at [186, 110] on div "--" at bounding box center [168, 112] width 48 height 7
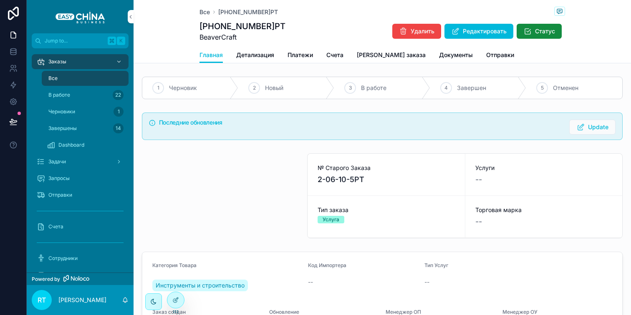
click at [477, 30] on span "Редактировать" at bounding box center [484, 31] width 44 height 8
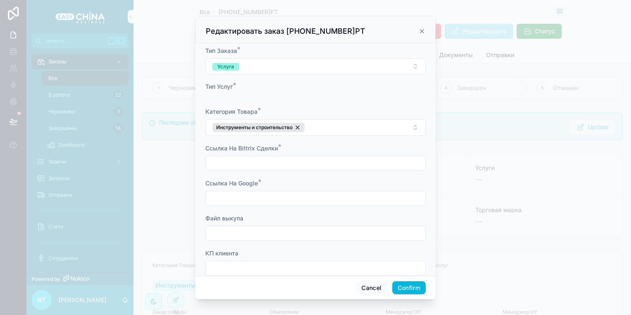
click at [167, 290] on div at bounding box center [315, 157] width 631 height 315
click at [161, 237] on div at bounding box center [315, 157] width 631 height 315
click at [369, 284] on button "Cancel" at bounding box center [371, 287] width 31 height 13
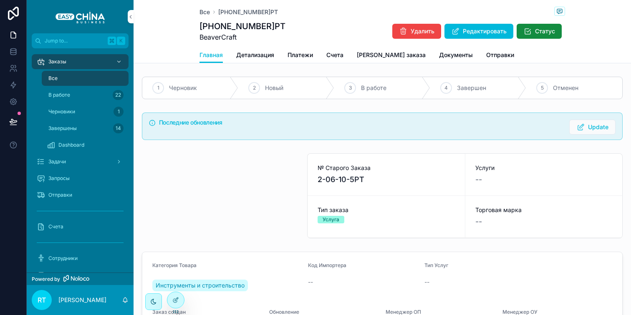
click at [175, 299] on icon at bounding box center [175, 300] width 7 height 7
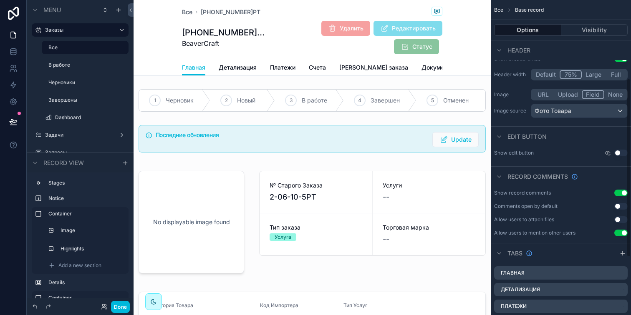
scroll to position [240, 0]
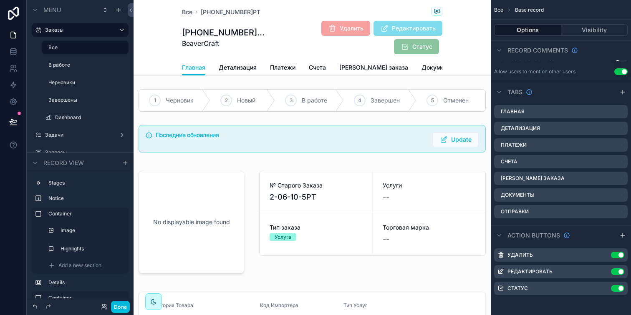
click at [0, 0] on icon "scrollable content" at bounding box center [0, 0] width 0 height 0
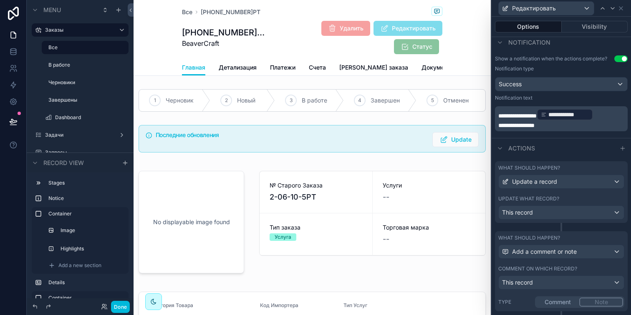
scroll to position [249, 0]
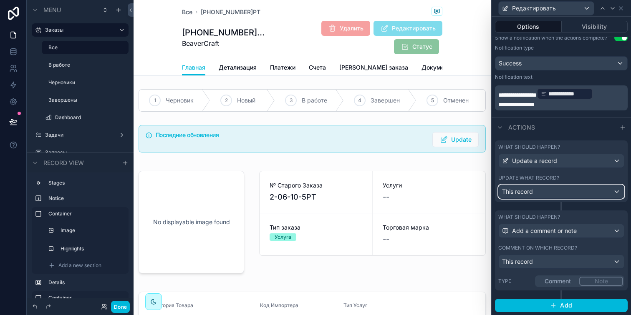
click at [532, 192] on span "This record" at bounding box center [517, 192] width 31 height 8
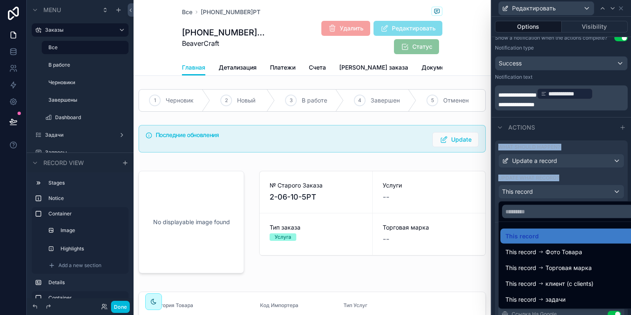
click at [532, 192] on div at bounding box center [560, 157] width 139 height 315
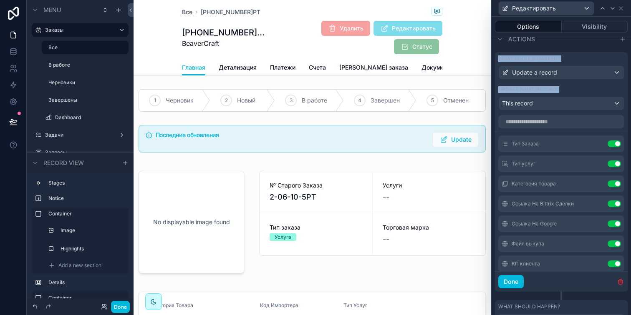
scroll to position [0, 0]
click at [607, 167] on button "Use setting" at bounding box center [613, 166] width 13 height 7
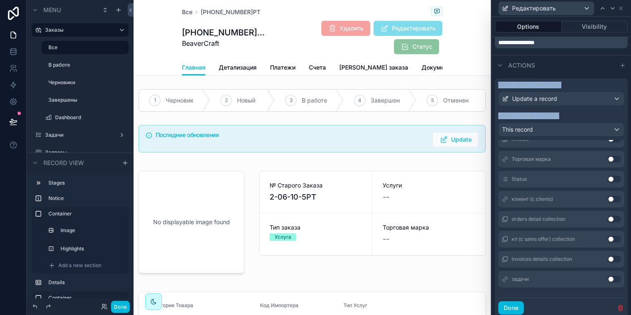
scroll to position [298, 0]
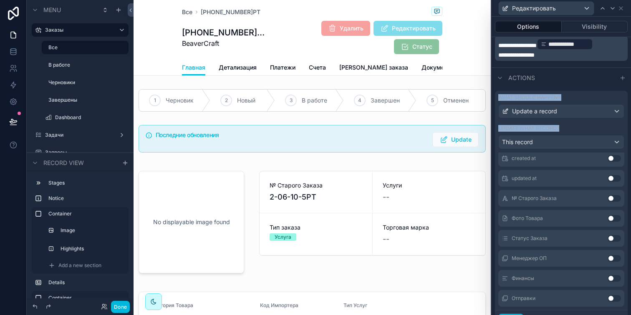
click at [607, 218] on button "Use setting" at bounding box center [613, 218] width 13 height 7
click at [124, 304] on button "Done" at bounding box center [120, 307] width 19 height 12
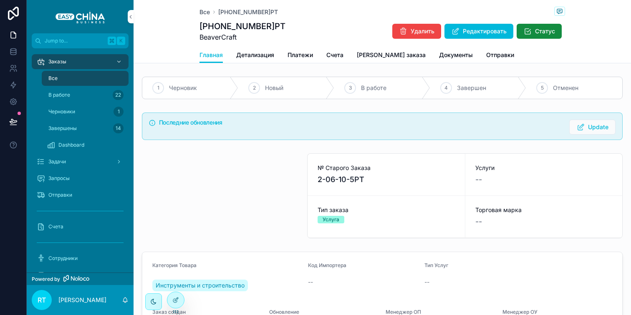
click at [466, 25] on button "Редактировать" at bounding box center [478, 31] width 69 height 15
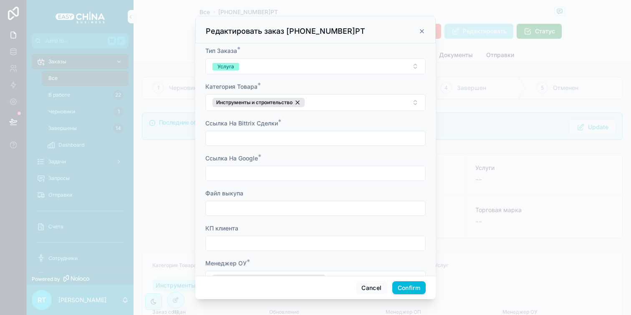
scroll to position [85, 0]
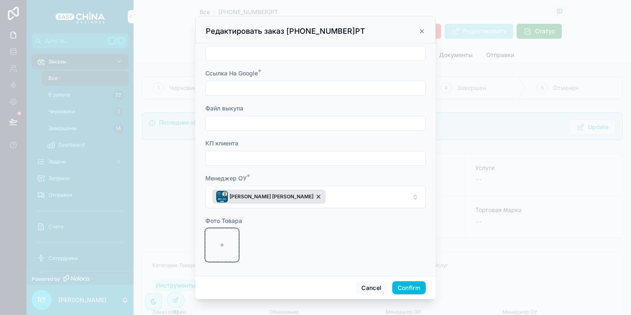
click at [216, 230] on div at bounding box center [221, 245] width 33 height 33
type input "**********"
click at [407, 288] on button "Confirm" at bounding box center [408, 287] width 33 height 13
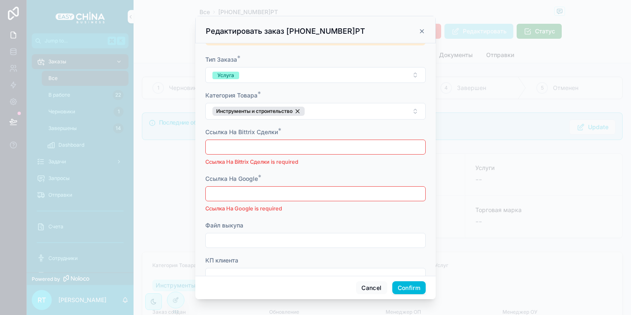
scroll to position [0, 0]
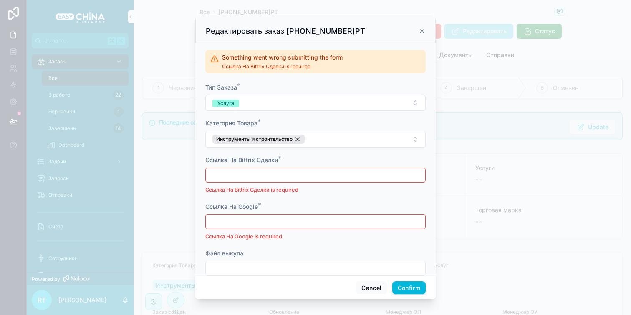
click at [280, 218] on input "text" at bounding box center [315, 222] width 219 height 12
paste input "**********"
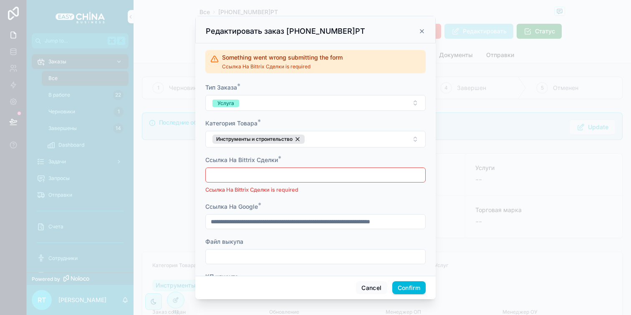
scroll to position [0, 30]
type input "**********"
click at [285, 172] on input "text" at bounding box center [315, 175] width 219 height 12
click at [263, 173] on input "text" at bounding box center [315, 175] width 219 height 12
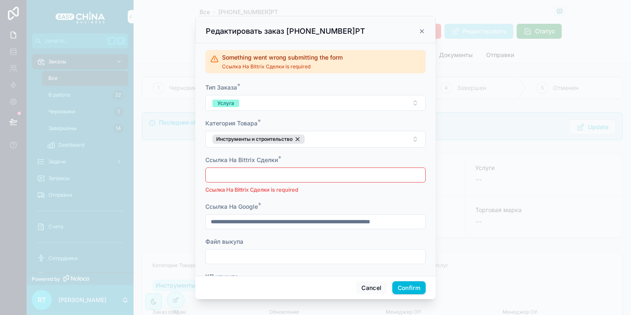
paste input "**********"
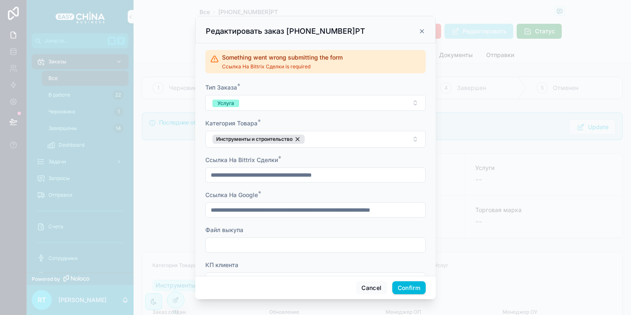
type input "**********"
click at [410, 286] on button "Confirm" at bounding box center [408, 287] width 33 height 13
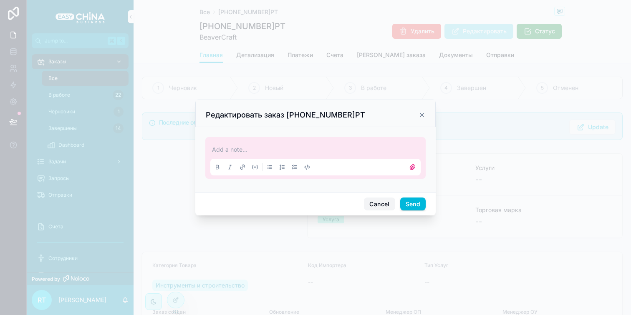
click at [376, 203] on button "Cancel" at bounding box center [379, 204] width 31 height 13
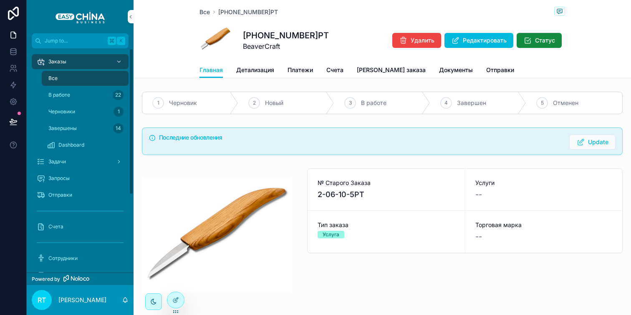
click at [76, 57] on div "Заказы" at bounding box center [80, 61] width 87 height 13
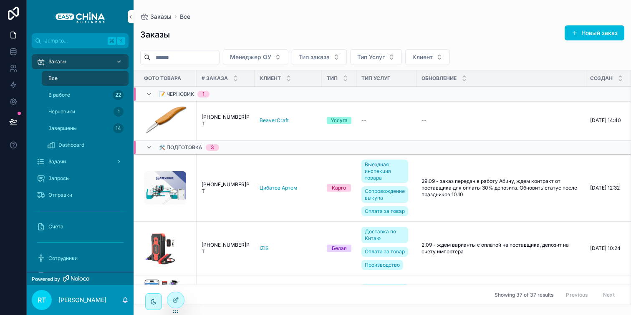
click at [235, 118] on span "[PHONE_NUMBER]РТ" at bounding box center [225, 120] width 48 height 13
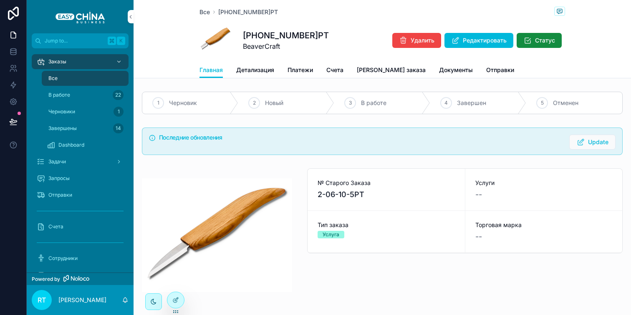
click at [268, 70] on span "Детализация" at bounding box center [255, 70] width 38 height 8
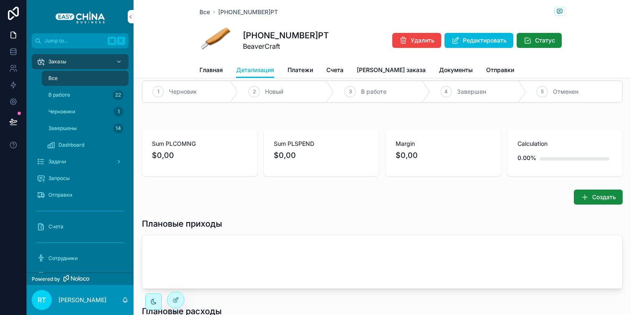
scroll to position [9, 0]
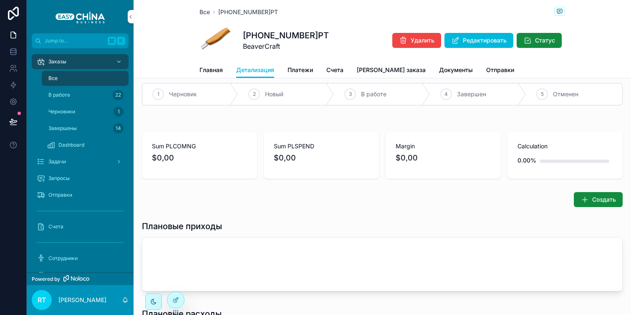
click at [214, 68] on span "Главная" at bounding box center [210, 70] width 23 height 8
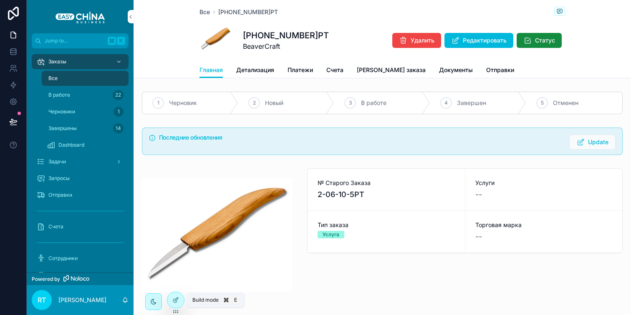
click at [174, 296] on div at bounding box center [175, 300] width 17 height 16
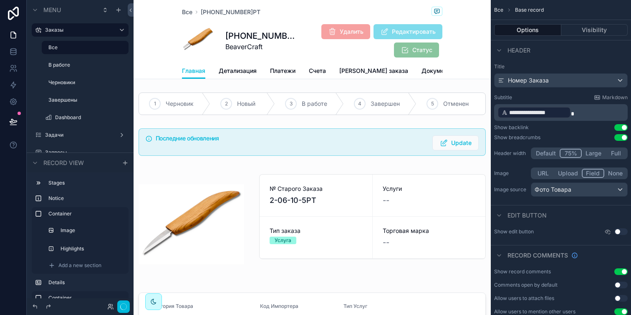
click at [260, 145] on div "scrollable content" at bounding box center [311, 142] width 357 height 34
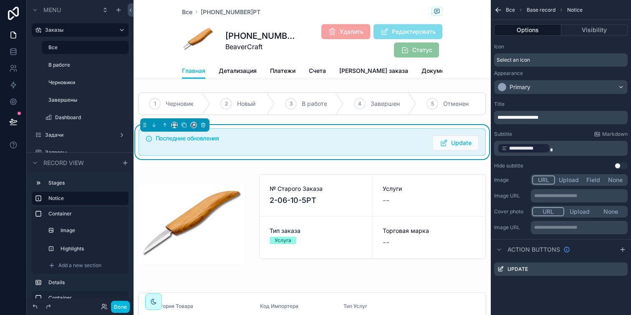
click at [591, 35] on button "Visibility" at bounding box center [594, 30] width 67 height 12
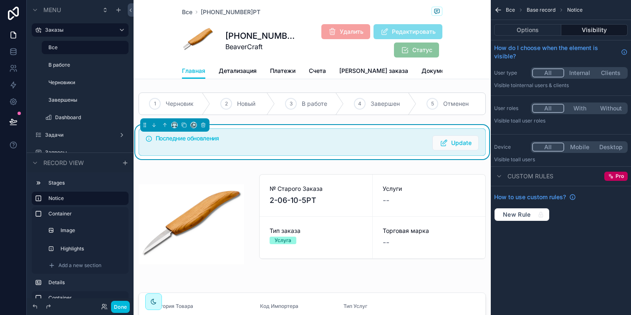
click at [503, 10] on div "Все Base record Notice" at bounding box center [560, 10] width 140 height 20
click at [498, 10] on icon "scrollable content" at bounding box center [498, 10] width 8 height 8
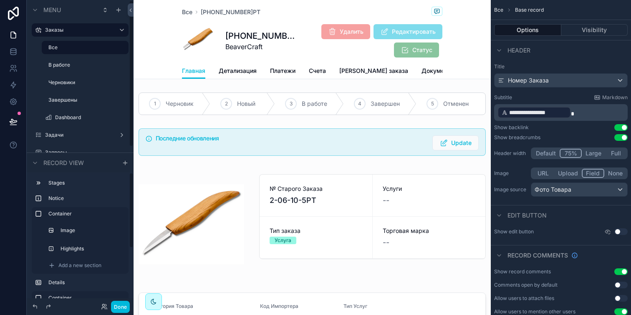
click at [123, 309] on button "Done" at bounding box center [120, 307] width 19 height 12
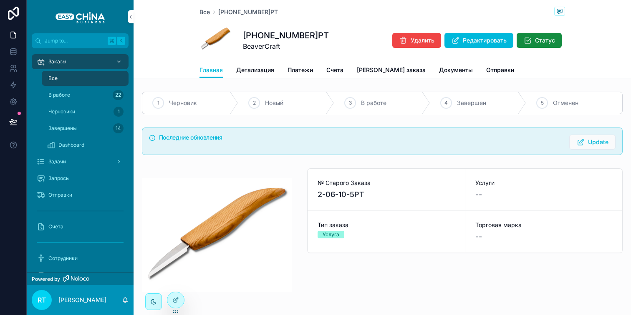
click at [308, 66] on span "Платежи" at bounding box center [299, 70] width 25 height 8
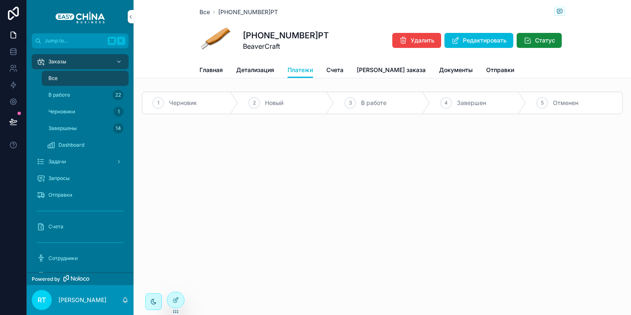
click at [210, 63] on link "Главная" at bounding box center [210, 71] width 23 height 17
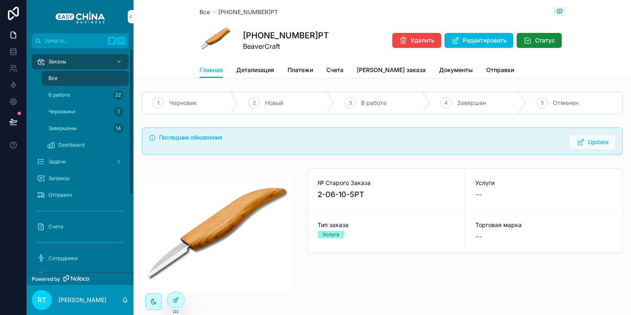
click at [96, 74] on div "Все" at bounding box center [85, 78] width 77 height 13
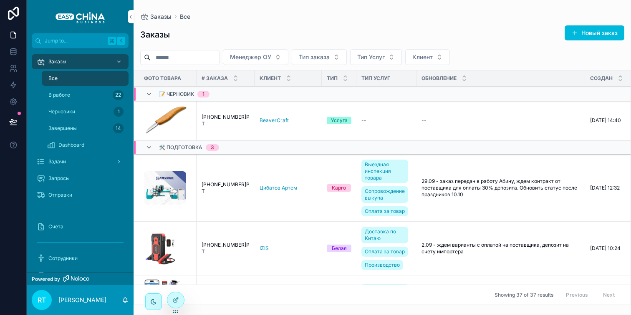
click at [235, 119] on span "[PHONE_NUMBER]РТ" at bounding box center [225, 120] width 48 height 13
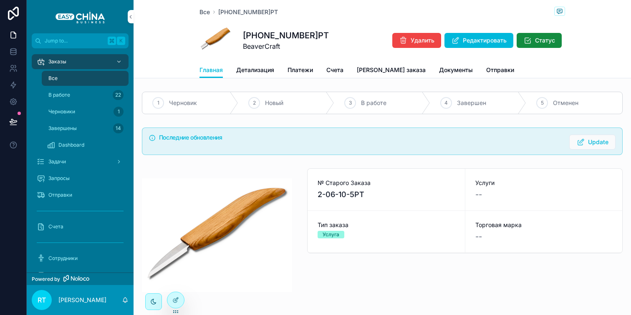
click at [254, 76] on link "Детализация" at bounding box center [255, 71] width 38 height 17
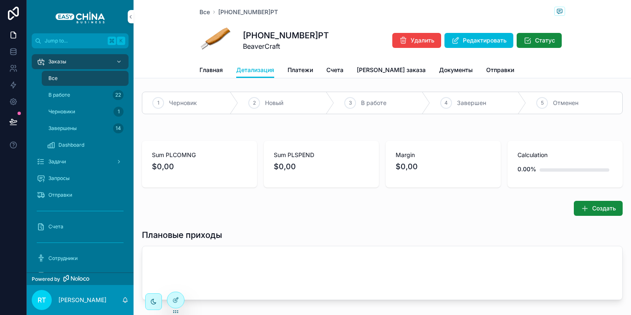
click at [456, 39] on button "Редактировать" at bounding box center [478, 40] width 69 height 15
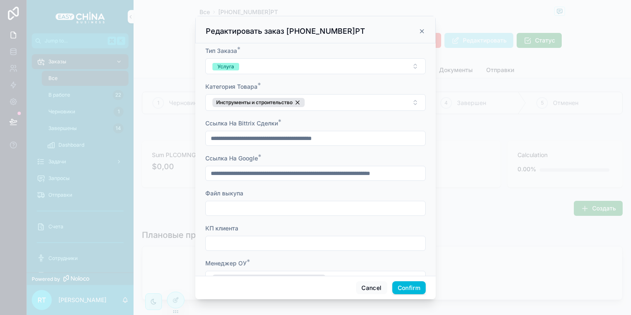
click at [420, 30] on icon at bounding box center [421, 31] width 3 height 3
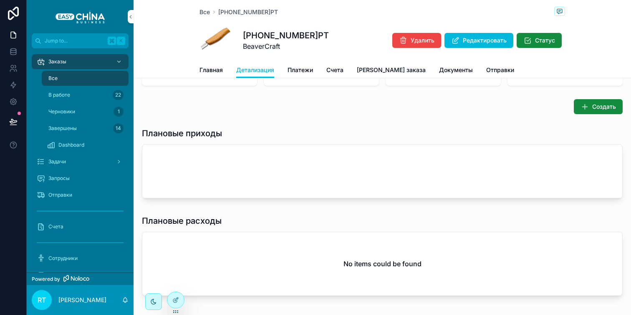
scroll to position [94, 0]
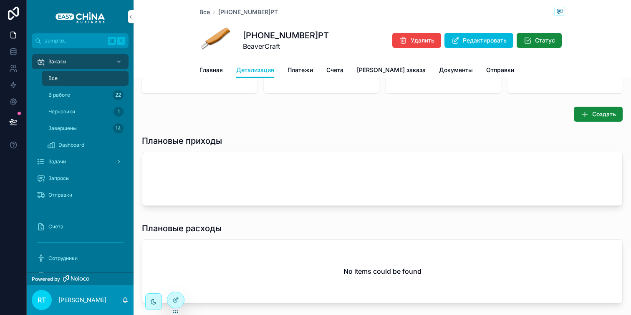
click at [583, 112] on icon "scrollable content" at bounding box center [584, 114] width 8 height 8
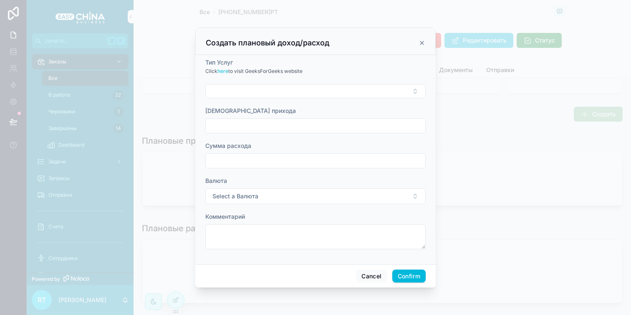
click at [283, 93] on button "Select Button" at bounding box center [315, 91] width 220 height 14
click at [294, 109] on input "****" at bounding box center [320, 108] width 99 height 15
type input "****"
click at [294, 121] on span "Выездная инспекция товара" at bounding box center [301, 124] width 81 height 8
click at [264, 123] on input "text" at bounding box center [315, 127] width 219 height 12
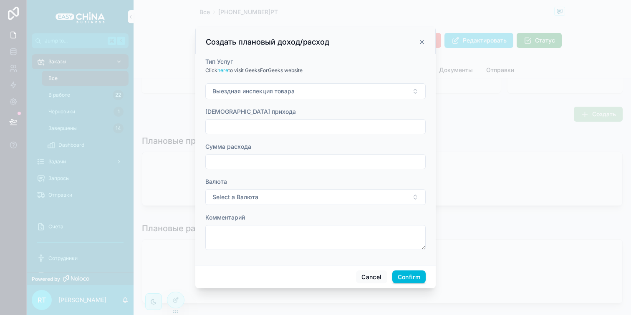
click at [281, 104] on form "Тип Услуг Click here to visit GeeksForGeeks website Выездная инспекция товара С…" at bounding box center [315, 158] width 220 height 201
click at [256, 193] on span "Select a Валюта" at bounding box center [235, 197] width 46 height 8
click at [274, 244] on div "¥" at bounding box center [315, 243] width 116 height 13
click at [253, 125] on input "text" at bounding box center [315, 127] width 219 height 12
click at [298, 115] on div "Сумма прихода" at bounding box center [315, 112] width 220 height 8
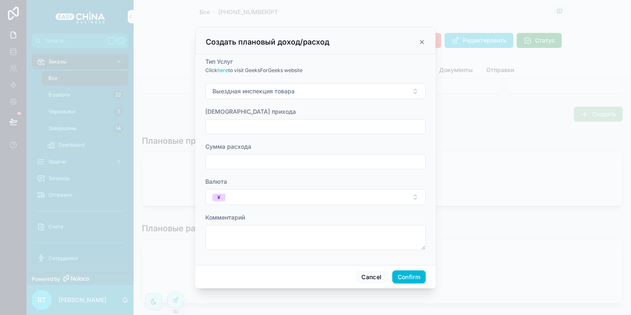
click at [290, 128] on input "text" at bounding box center [315, 127] width 219 height 12
click at [225, 196] on button "¥" at bounding box center [315, 197] width 220 height 16
click at [274, 240] on div "$" at bounding box center [315, 242] width 116 height 13
click at [236, 126] on input "text" at bounding box center [315, 127] width 219 height 12
click at [423, 43] on icon at bounding box center [421, 42] width 7 height 7
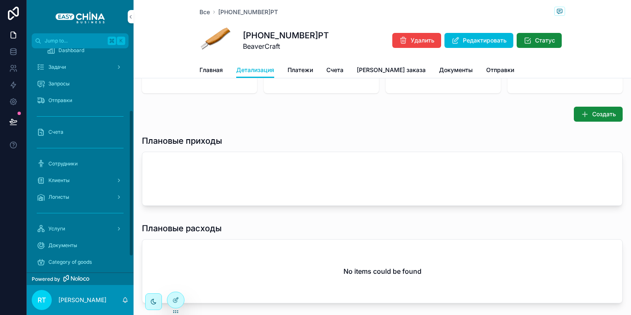
click at [78, 188] on link "Клиенты" at bounding box center [80, 180] width 97 height 15
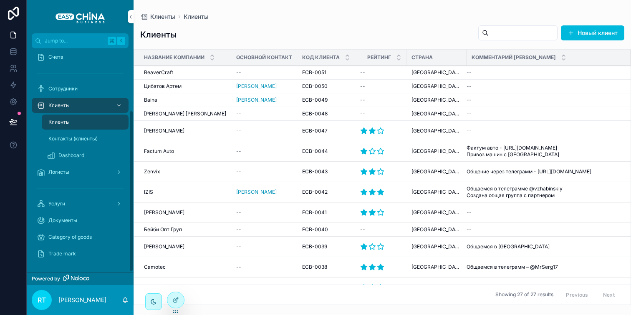
click at [187, 69] on td "BeaverCraft BeaverCraft" at bounding box center [182, 73] width 97 height 14
click at [169, 75] on span "BeaverCraft" at bounding box center [158, 72] width 29 height 7
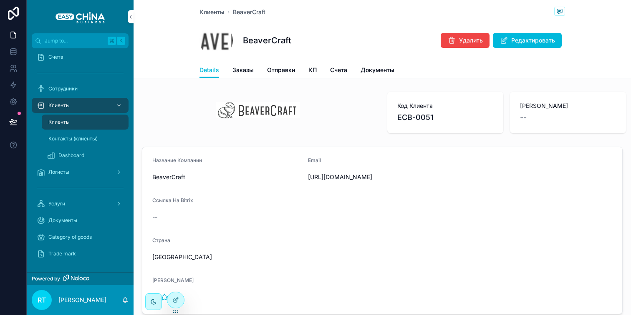
click at [517, 38] on span "Редактировать" at bounding box center [533, 40] width 44 height 8
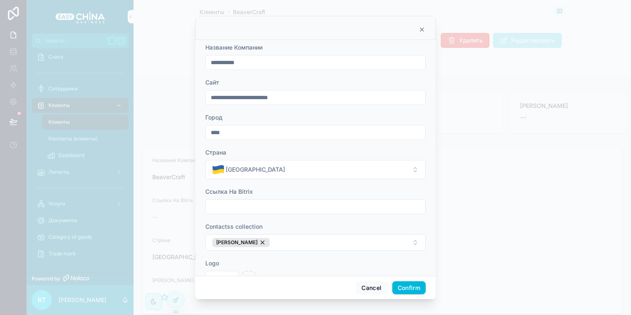
scroll to position [43, 0]
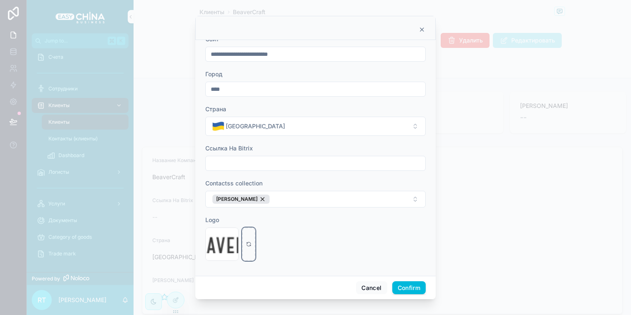
click at [248, 236] on div at bounding box center [248, 244] width 13 height 33
type input "**********"
click at [400, 283] on button "Confirm" at bounding box center [408, 287] width 33 height 13
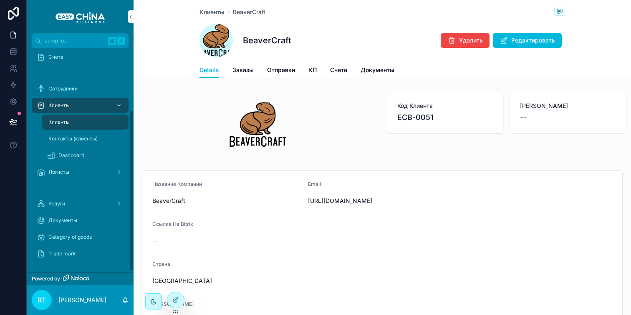
scroll to position [0, 0]
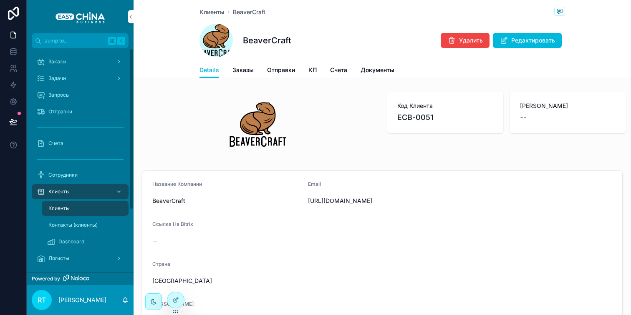
click at [63, 56] on div "Заказы" at bounding box center [80, 61] width 87 height 13
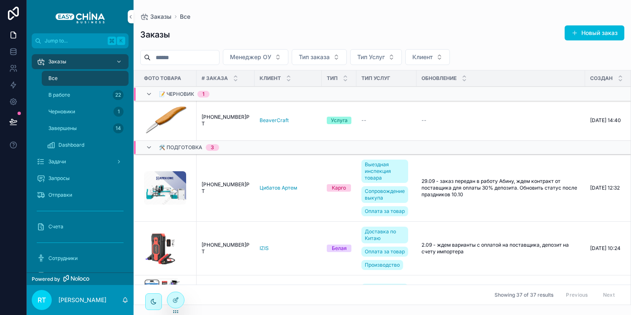
click at [220, 119] on span "[PHONE_NUMBER]РТ" at bounding box center [225, 120] width 48 height 13
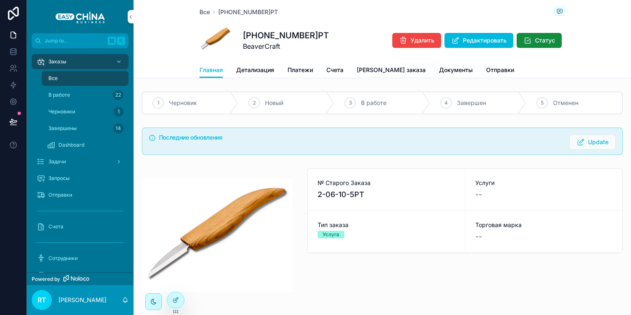
click at [480, 40] on span "Редактировать" at bounding box center [484, 40] width 44 height 8
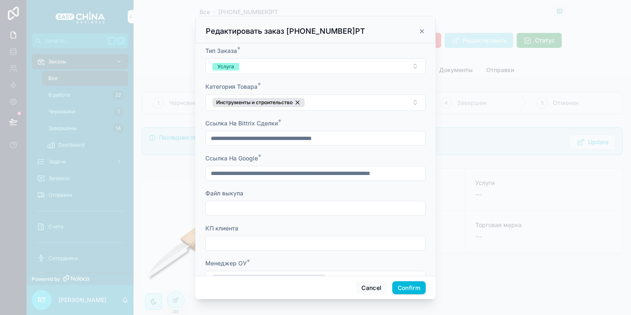
click at [420, 34] on icon at bounding box center [421, 31] width 7 height 7
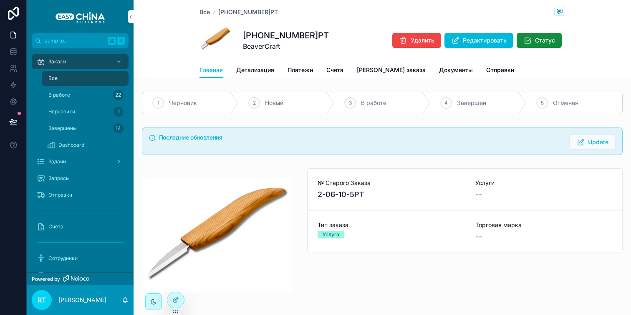
click at [257, 58] on div "Все 135-06-10-25РТ 135-06-10-25РТ BeaverCraft Удалить Редактировать Статус" at bounding box center [381, 31] width 365 height 62
click at [257, 64] on link "Детализация" at bounding box center [255, 71] width 38 height 17
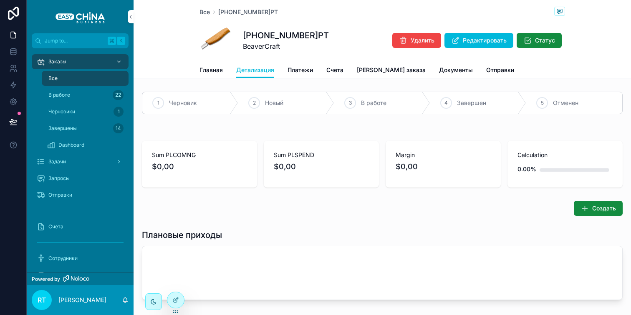
click at [585, 205] on button "Создать" at bounding box center [597, 208] width 49 height 15
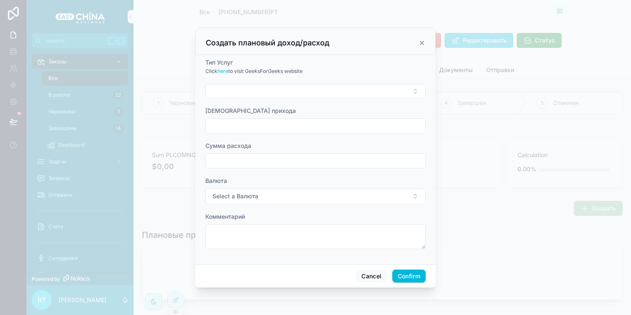
click at [261, 91] on button "Select Button" at bounding box center [315, 91] width 220 height 14
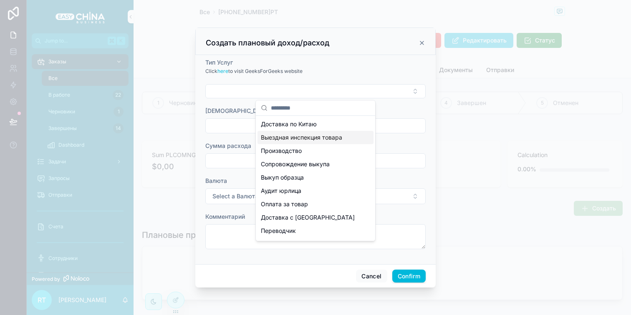
click at [286, 137] on span "Выездная инспекция товара" at bounding box center [301, 137] width 81 height 8
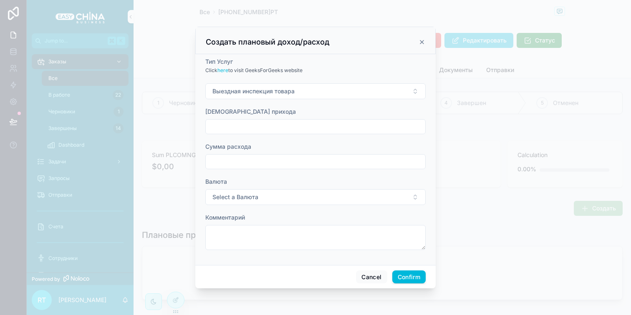
click at [240, 124] on input "text" at bounding box center [315, 127] width 219 height 12
click at [420, 41] on icon at bounding box center [421, 41] width 3 height 3
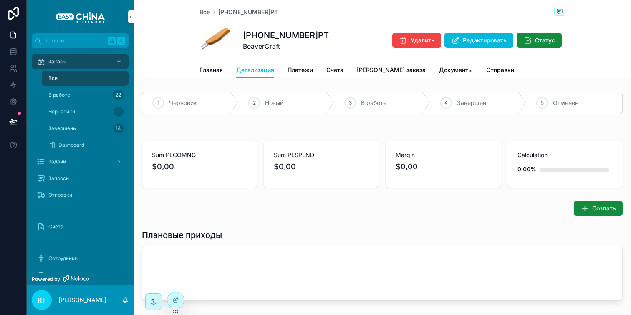
click at [74, 64] on div "Заказы" at bounding box center [80, 61] width 87 height 13
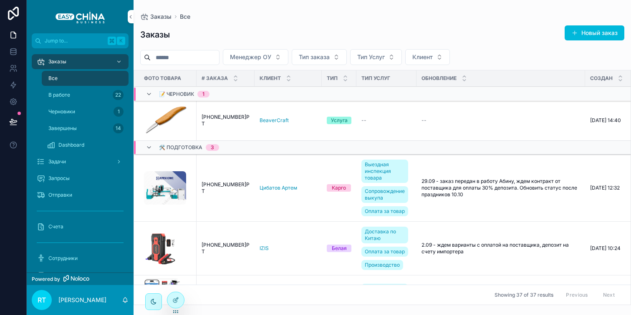
click at [580, 34] on button "Новый заказ" at bounding box center [594, 32] width 60 height 15
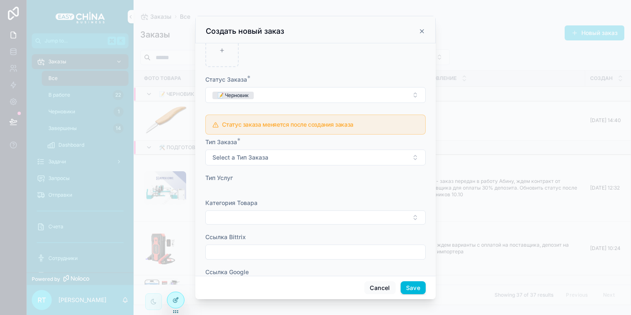
scroll to position [210, 0]
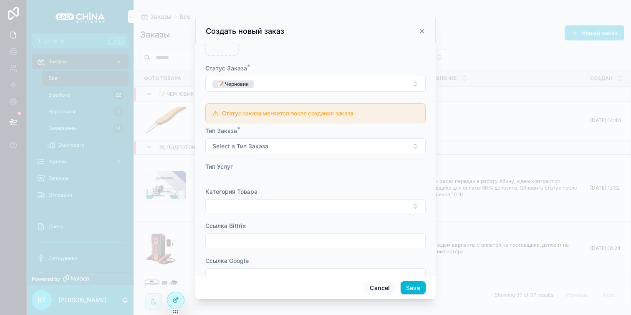
click at [261, 142] on span "Select a Тип Заказа" at bounding box center [240, 146] width 56 height 8
click at [257, 142] on span "Select a Тип Заказа" at bounding box center [240, 146] width 56 height 8
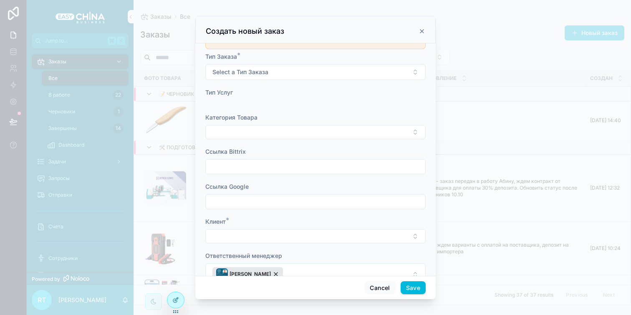
scroll to position [288, 0]
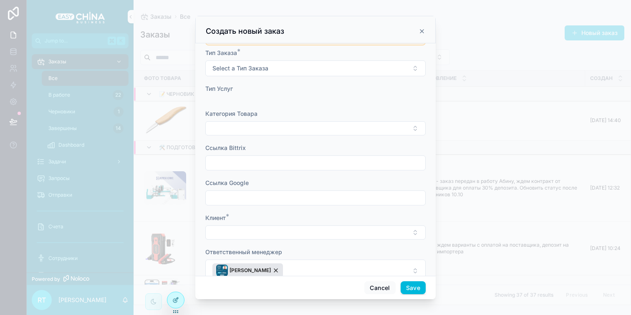
click at [259, 128] on button "Select Button" at bounding box center [315, 128] width 220 height 14
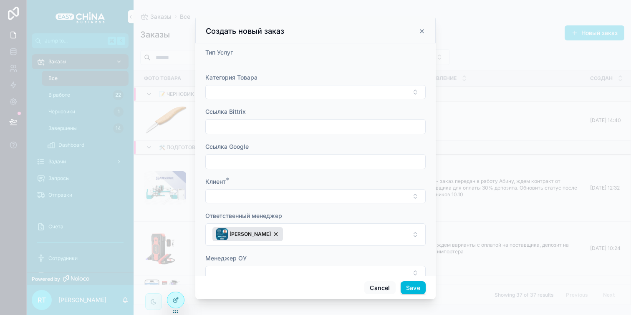
scroll to position [334, 0]
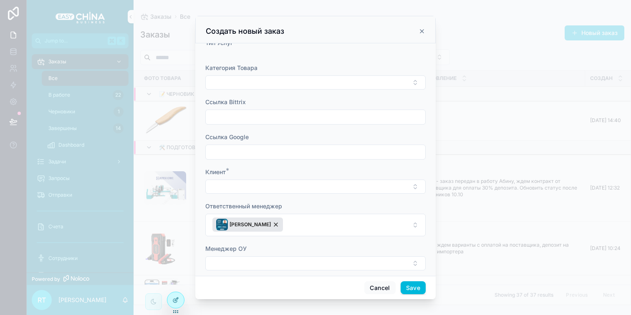
click at [263, 180] on button "Select Button" at bounding box center [315, 187] width 220 height 14
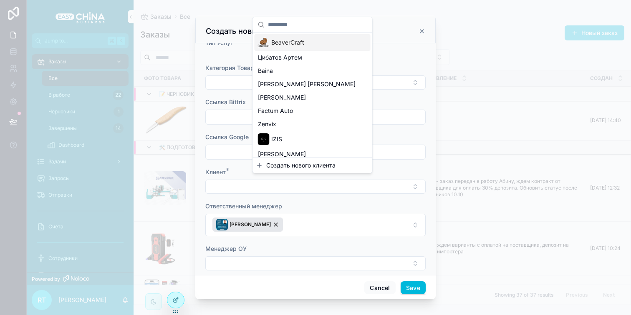
click at [282, 185] on button "Select Button" at bounding box center [315, 187] width 220 height 14
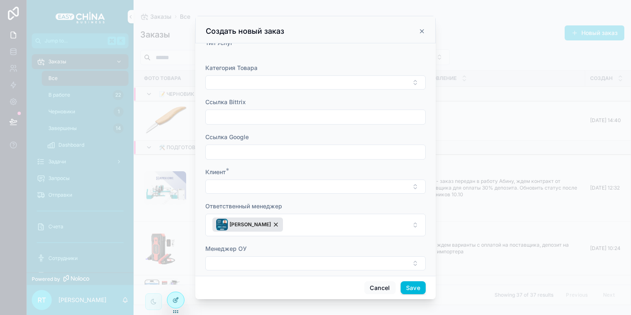
click at [282, 185] on button "Select Button" at bounding box center [315, 187] width 220 height 14
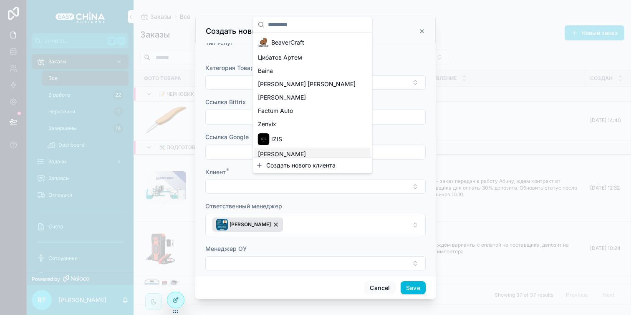
click at [300, 167] on span "Создать нового клиента" at bounding box center [300, 165] width 69 height 8
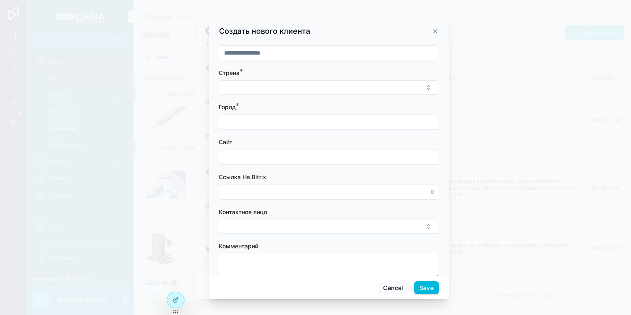
scroll to position [31, 0]
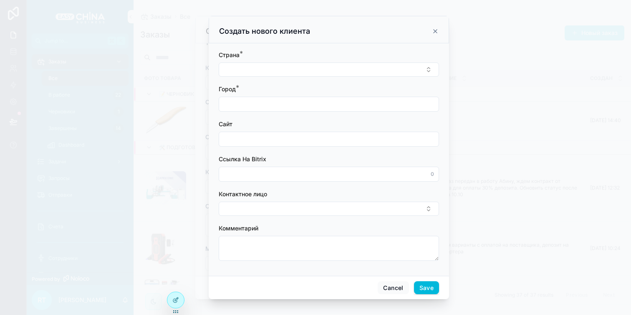
click at [300, 208] on button "Select Button" at bounding box center [329, 209] width 220 height 14
click at [295, 215] on button "Select Button" at bounding box center [329, 209] width 220 height 14
click at [295, 214] on button "Select Button" at bounding box center [329, 209] width 220 height 14
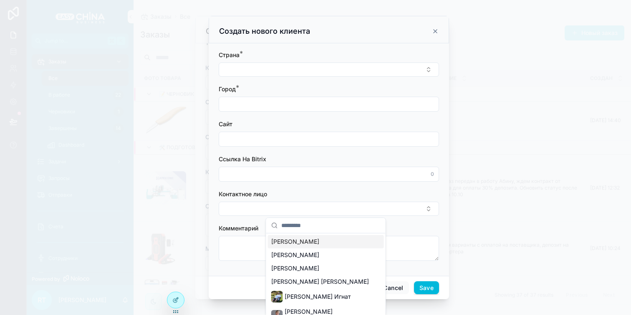
click at [289, 215] on button "Select Button" at bounding box center [329, 209] width 220 height 14
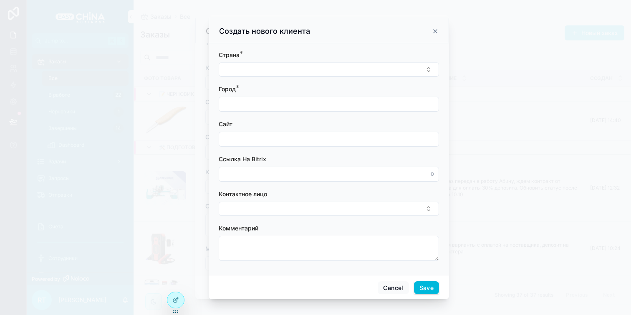
click at [289, 215] on button "Select Button" at bounding box center [329, 209] width 220 height 14
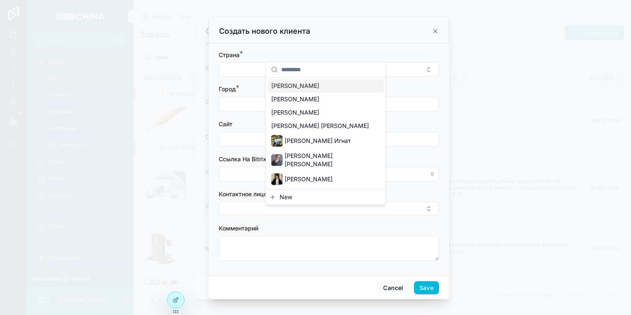
click at [291, 197] on div "New" at bounding box center [325, 197] width 119 height 15
click at [294, 193] on button "New" at bounding box center [325, 197] width 113 height 8
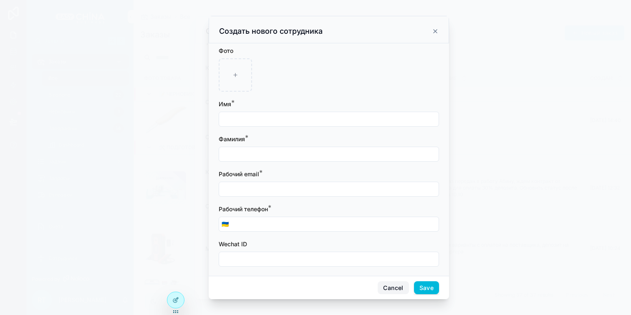
click at [391, 283] on button "Cancel" at bounding box center [392, 287] width 31 height 13
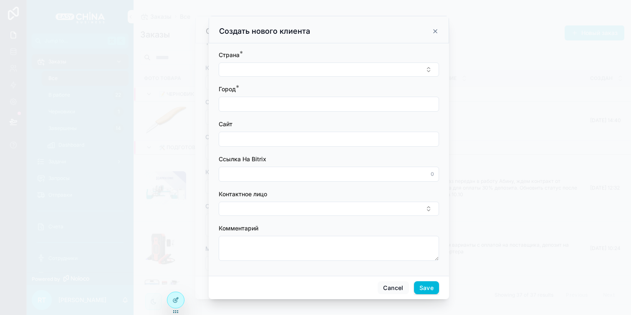
click at [178, 297] on icon at bounding box center [175, 300] width 7 height 7
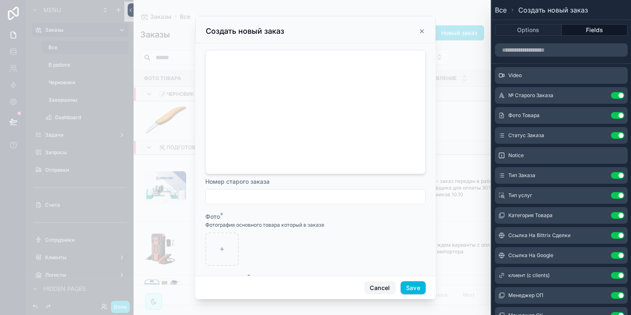
click at [379, 281] on button "Cancel" at bounding box center [379, 287] width 31 height 13
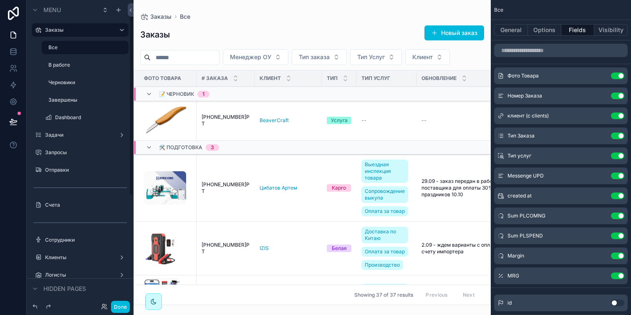
scroll to position [23, 0]
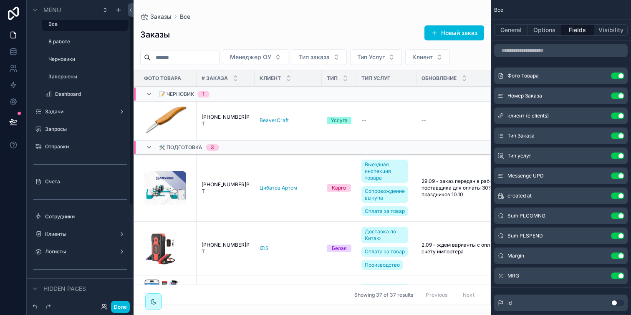
click at [71, 236] on label "Клиенты" at bounding box center [78, 234] width 67 height 7
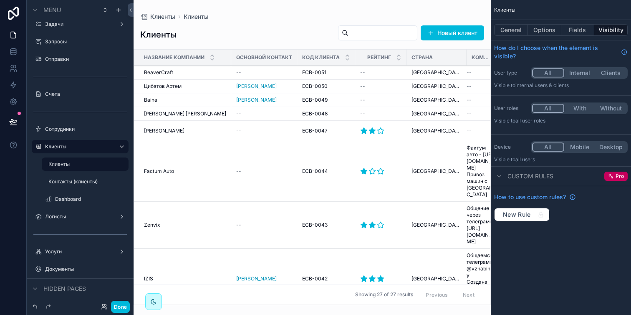
click at [436, 27] on div "scrollable content" at bounding box center [311, 157] width 357 height 315
click at [436, 31] on button "Новый клиент" at bounding box center [451, 32] width 63 height 15
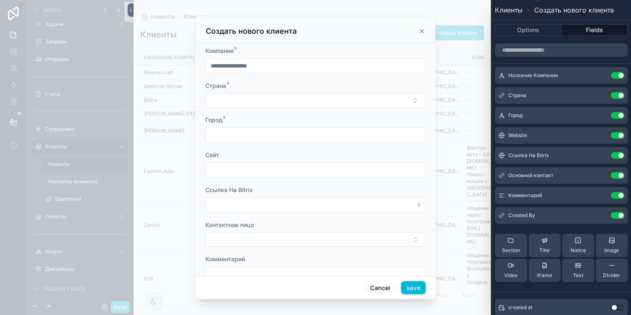
scroll to position [31, 0]
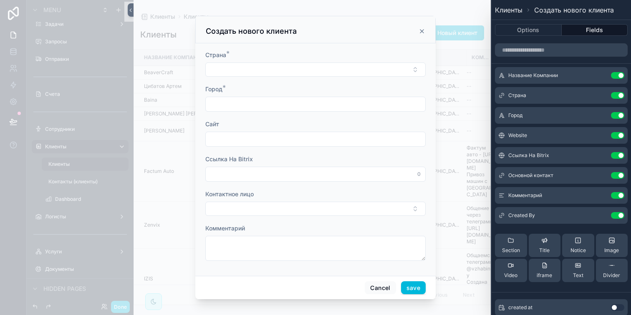
click at [276, 211] on button "Select Button" at bounding box center [315, 209] width 220 height 14
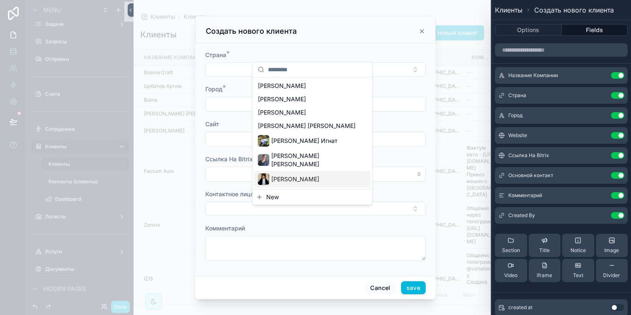
click at [280, 195] on button "New" at bounding box center [312, 197] width 113 height 8
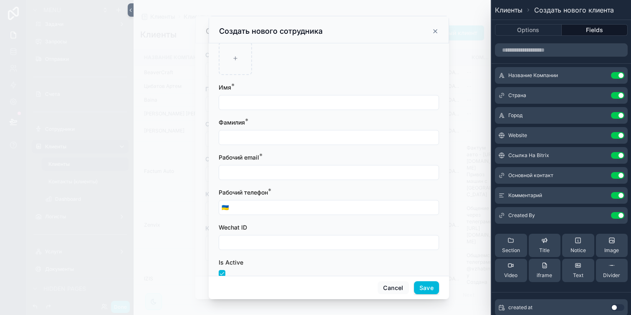
scroll to position [0, 0]
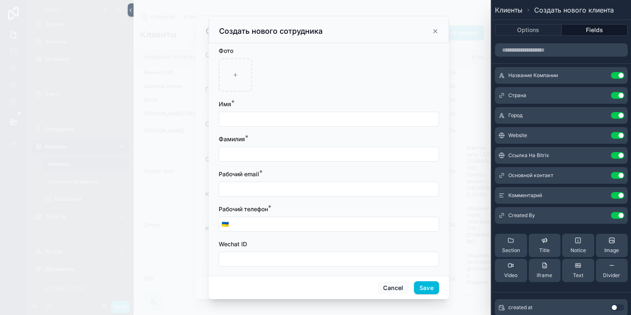
click at [433, 32] on icon "scrollable content" at bounding box center [435, 31] width 7 height 7
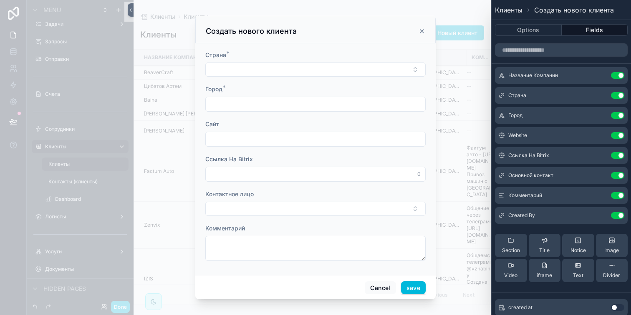
scroll to position [6, 0]
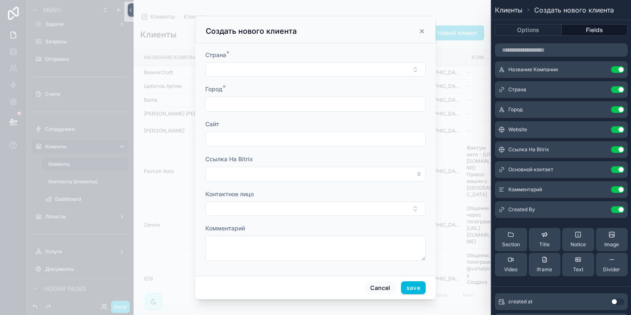
click at [0, 0] on icon at bounding box center [0, 0] width 0 height 0
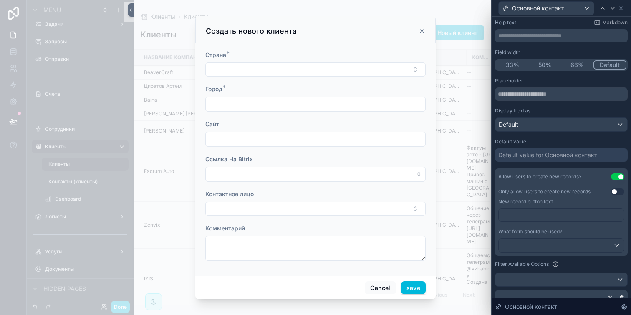
scroll to position [43, 0]
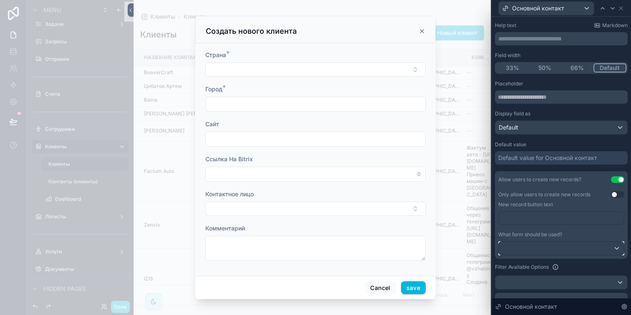
click at [545, 249] on div at bounding box center [560, 248] width 125 height 13
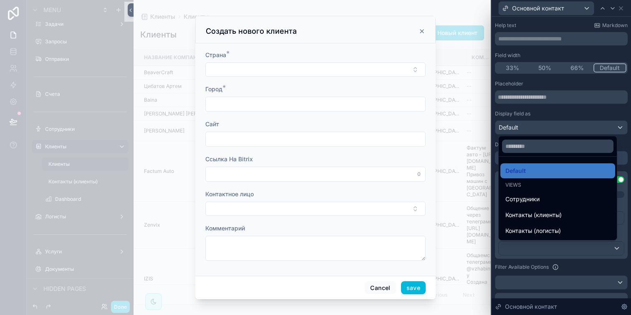
click at [544, 217] on span "Контакты (клиенты)" at bounding box center [533, 215] width 56 height 10
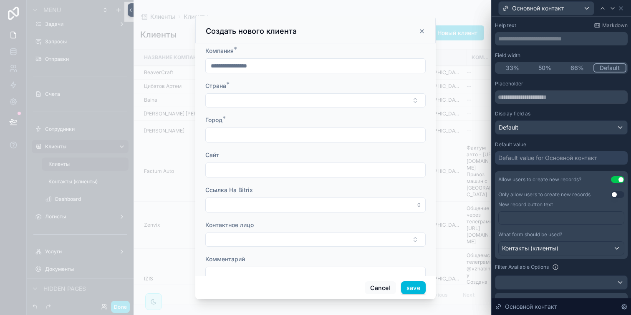
scroll to position [31, 0]
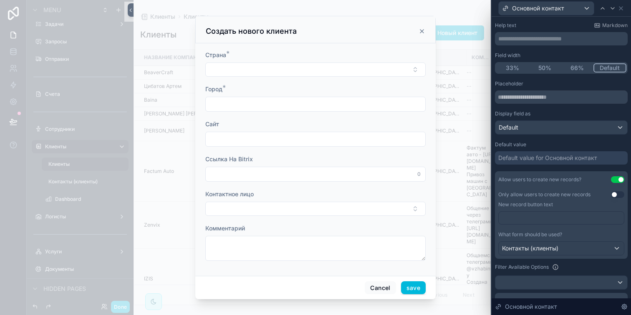
click at [284, 204] on button "Select Button" at bounding box center [315, 209] width 220 height 14
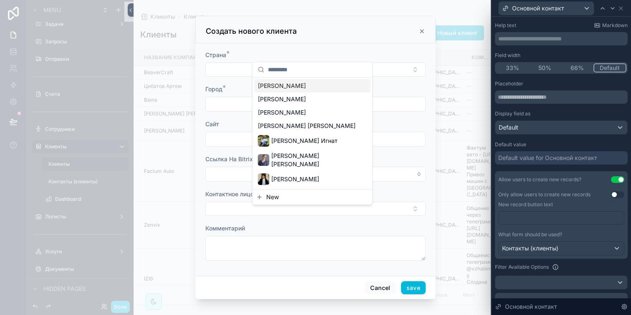
click at [290, 193] on button "New" at bounding box center [312, 197] width 113 height 8
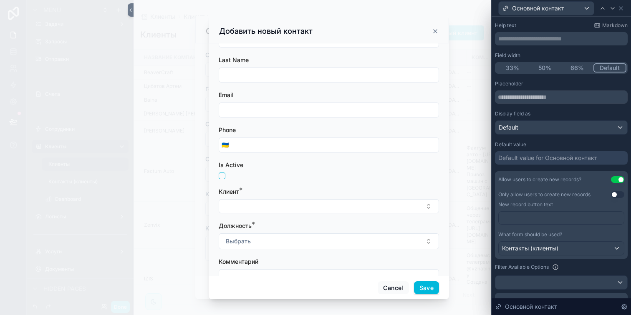
scroll to position [113, 0]
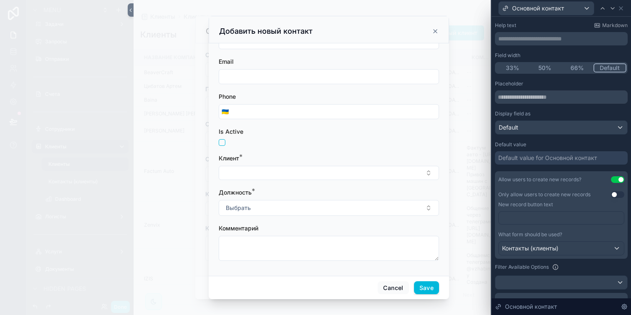
click at [288, 204] on button "Выбрать" at bounding box center [329, 208] width 220 height 16
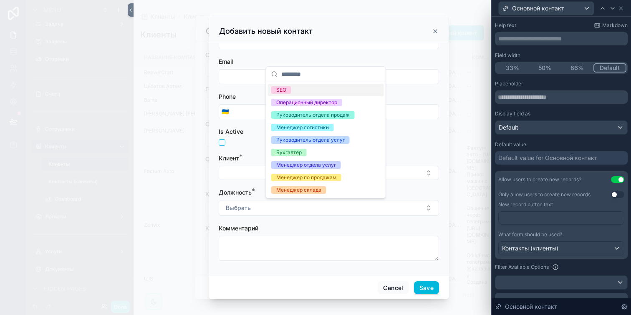
click at [288, 204] on button "Выбрать" at bounding box center [329, 208] width 220 height 16
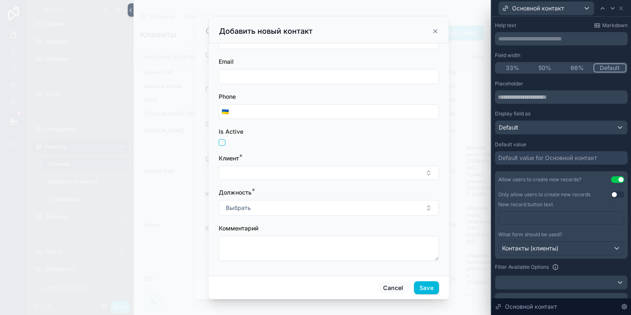
click at [433, 29] on icon "scrollable content" at bounding box center [435, 31] width 7 height 7
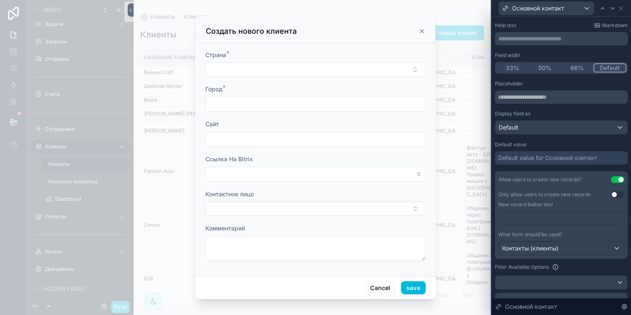
scroll to position [0, 0]
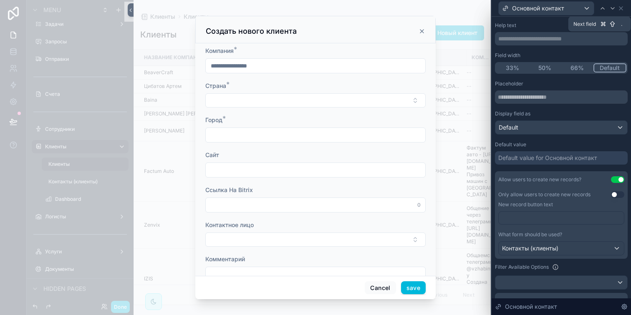
click at [617, 7] on icon at bounding box center [620, 8] width 7 height 7
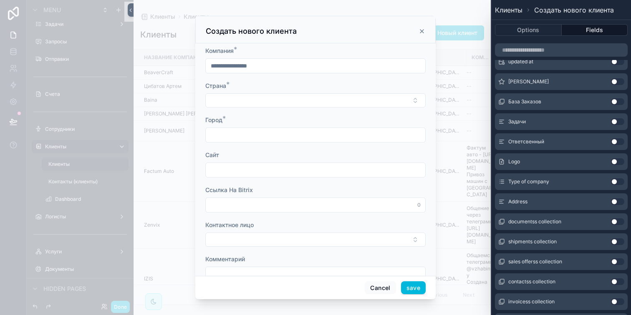
scroll to position [271, 0]
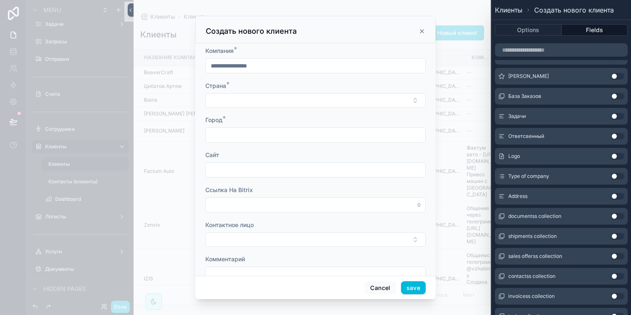
click at [611, 175] on button "Use setting" at bounding box center [617, 176] width 13 height 7
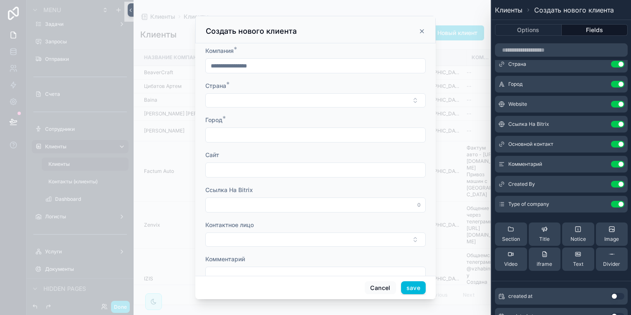
scroll to position [0, 0]
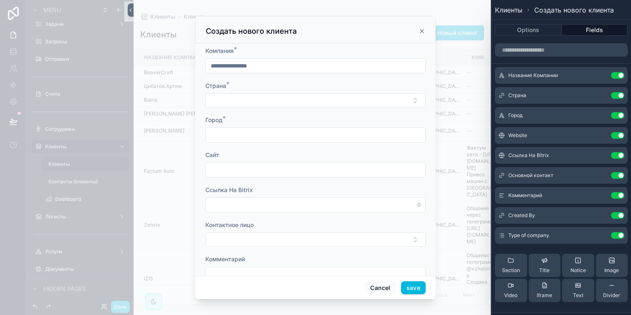
click at [0, 0] on icon at bounding box center [0, 0] width 0 height 0
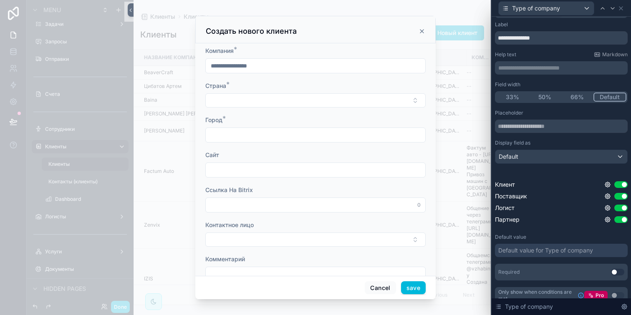
scroll to position [23, 0]
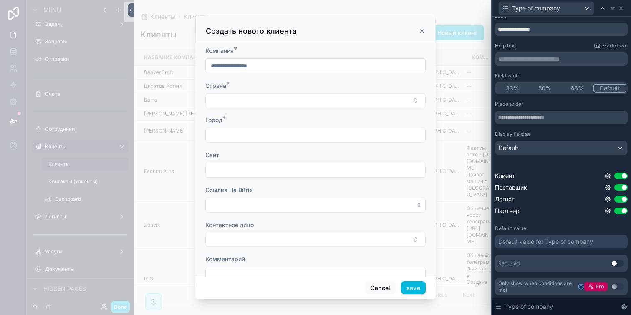
click at [536, 242] on div "Default value for Type of company" at bounding box center [545, 242] width 95 height 8
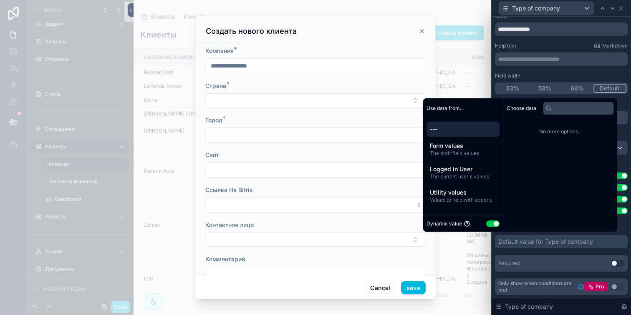
click at [490, 226] on button "Use setting" at bounding box center [492, 224] width 13 height 7
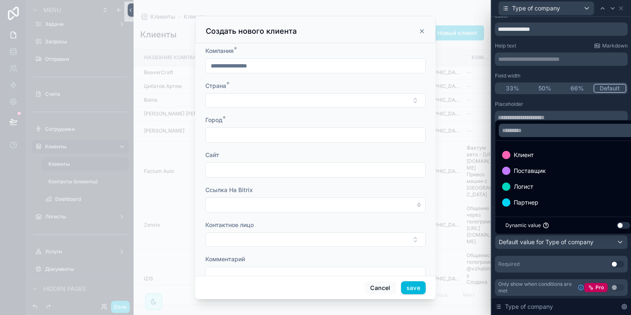
click at [581, 34] on div at bounding box center [560, 157] width 139 height 315
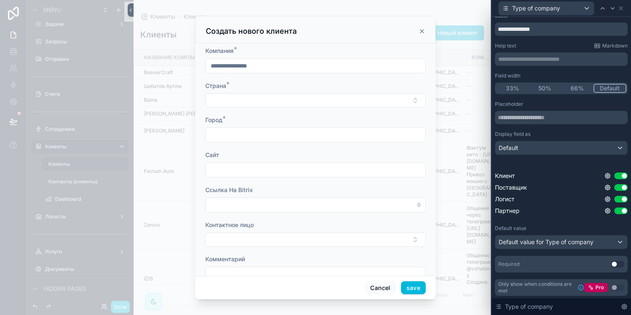
scroll to position [0, 0]
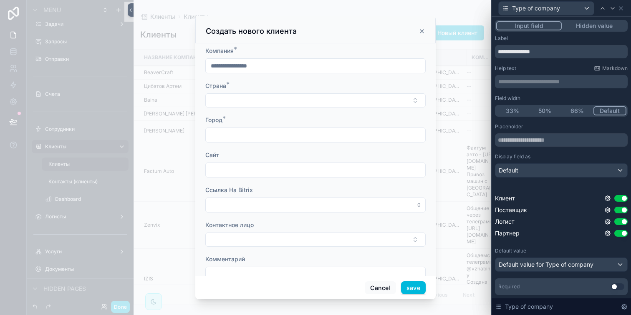
click at [591, 23] on button "Hidden value" at bounding box center [593, 25] width 65 height 9
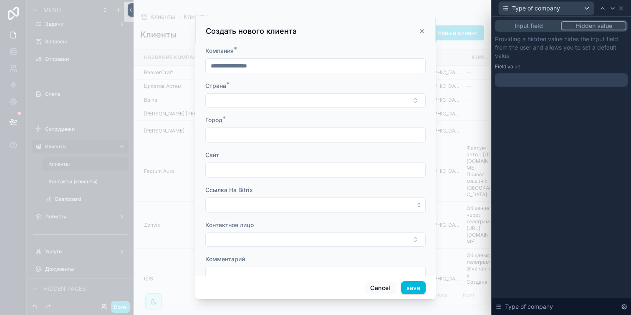
click at [533, 76] on div at bounding box center [561, 79] width 133 height 13
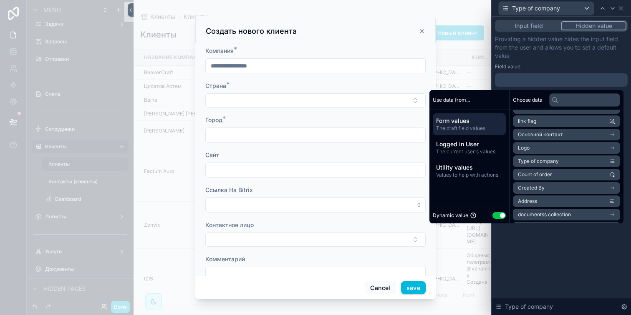
scroll to position [199, 0]
click at [543, 162] on span "Type of company" at bounding box center [538, 160] width 41 height 7
click at [495, 216] on button "Use setting" at bounding box center [498, 215] width 13 height 7
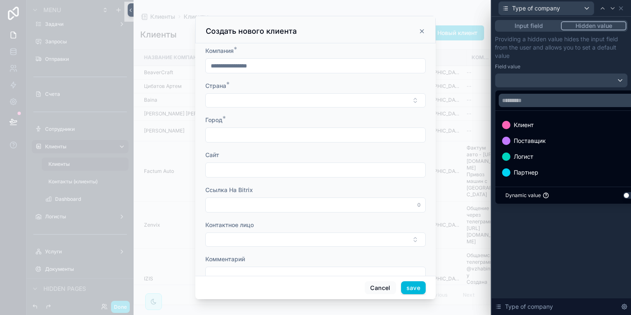
click at [538, 129] on div "Клиент" at bounding box center [571, 125] width 138 height 10
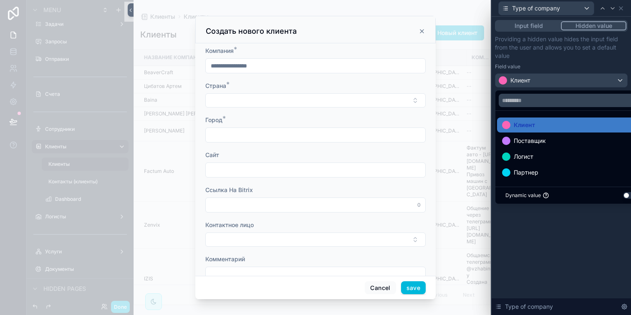
click at [553, 228] on div "Input field Hidden value Providing a hidden value hides the input field from th…" at bounding box center [560, 166] width 139 height 299
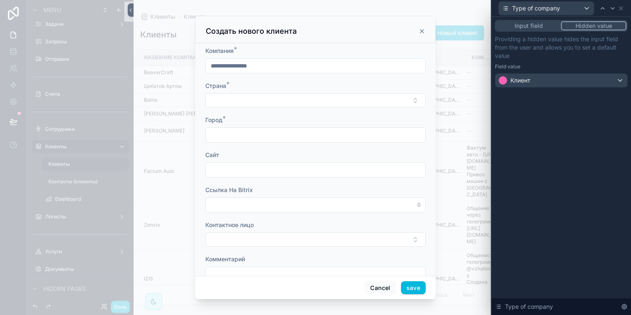
scroll to position [31, 0]
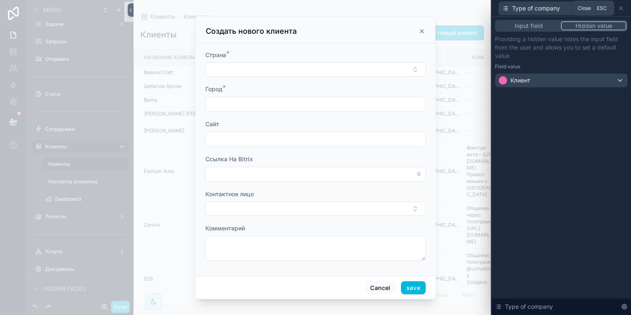
click at [621, 8] on icon at bounding box center [620, 8] width 3 height 3
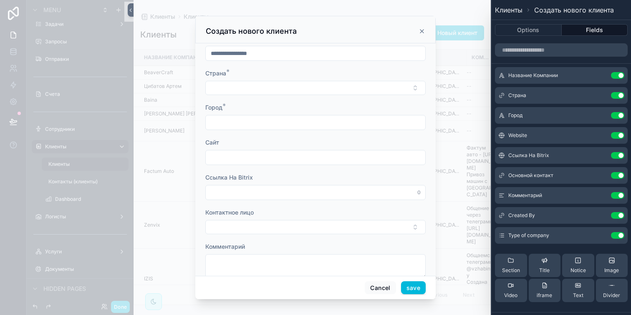
scroll to position [0, 0]
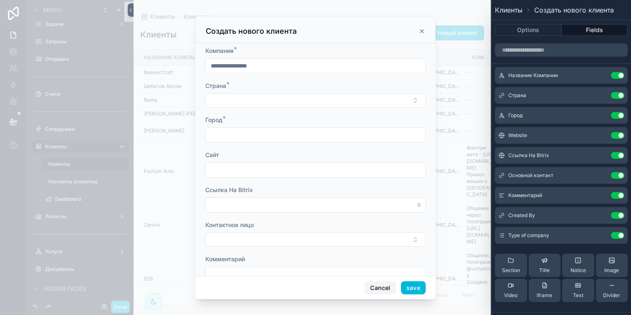
click at [382, 287] on button "Cancel" at bounding box center [379, 287] width 31 height 13
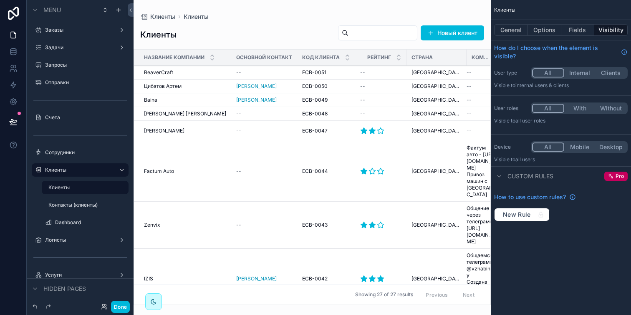
click at [441, 31] on button "Новый клиент" at bounding box center [451, 32] width 63 height 15
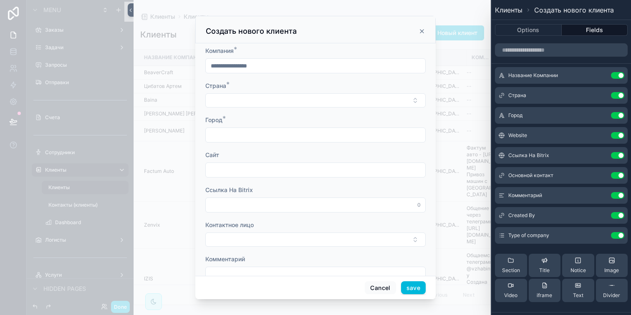
scroll to position [31, 0]
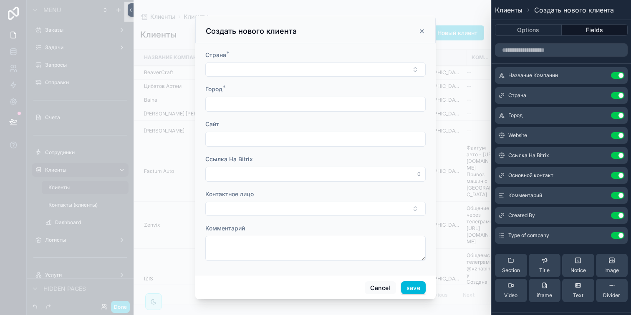
click at [311, 210] on button "Select Button" at bounding box center [315, 209] width 220 height 14
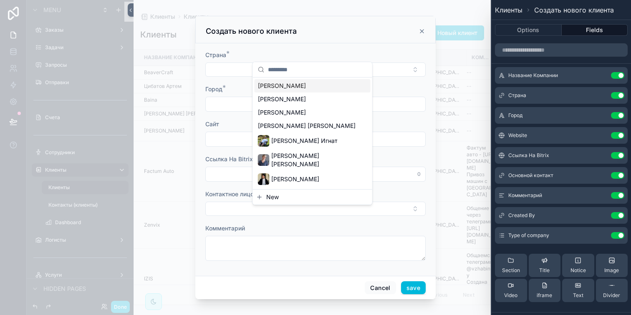
click at [298, 193] on button "New" at bounding box center [312, 197] width 113 height 8
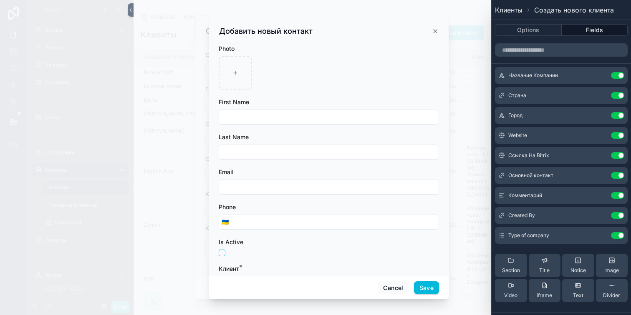
scroll to position [0, 0]
click at [436, 32] on icon "scrollable content" at bounding box center [435, 31] width 7 height 7
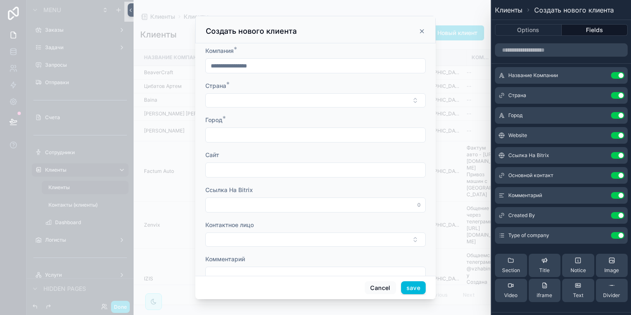
click at [421, 29] on icon "scrollable content" at bounding box center [421, 31] width 7 height 7
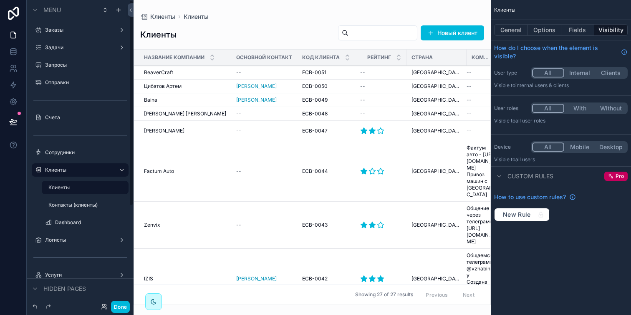
click at [76, 199] on div "Контакты (клиенты)" at bounding box center [84, 205] width 83 height 13
click at [75, 208] on label "Контакты (клиенты)" at bounding box center [85, 205] width 75 height 7
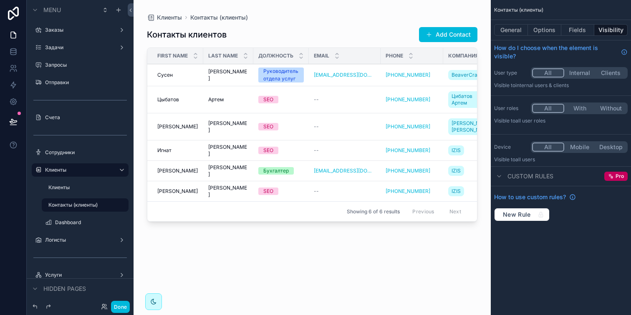
click at [437, 34] on div "scrollable content" at bounding box center [311, 152] width 357 height 305
click at [425, 36] on button "Add Contact" at bounding box center [448, 34] width 58 height 15
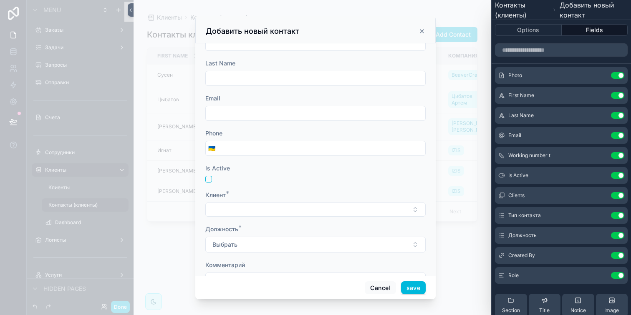
scroll to position [113, 0]
click at [299, 168] on button "Select Button" at bounding box center [315, 173] width 220 height 14
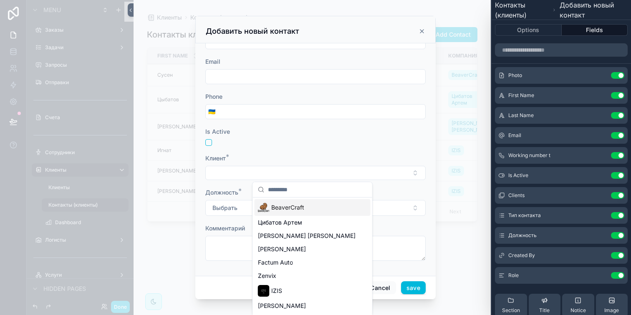
click at [304, 169] on button "Select Button" at bounding box center [315, 173] width 220 height 14
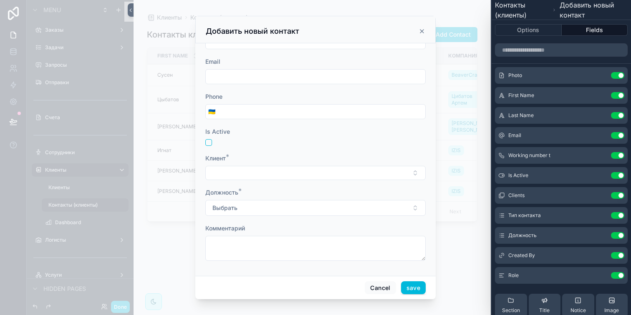
click at [304, 169] on button "Select Button" at bounding box center [315, 173] width 220 height 14
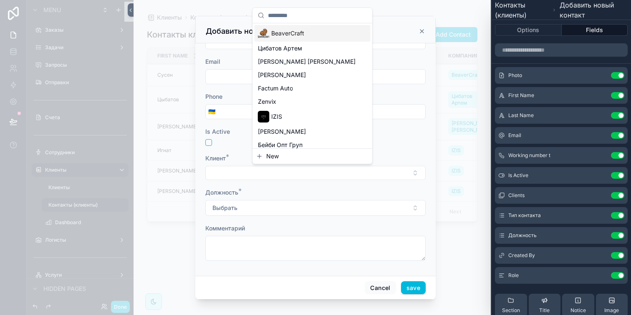
click at [304, 169] on button "Select Button" at bounding box center [315, 173] width 220 height 14
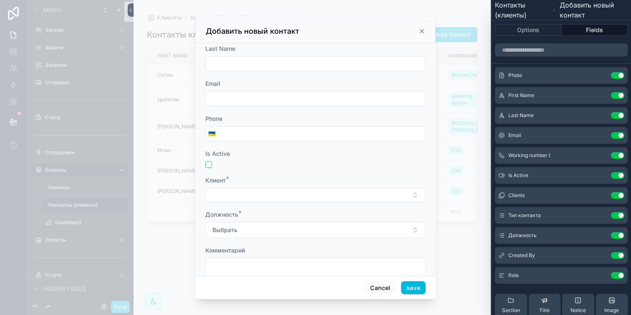
scroll to position [87, 0]
click at [0, 0] on icon at bounding box center [0, 0] width 0 height 0
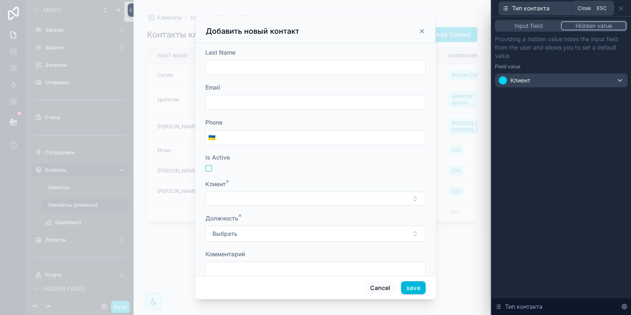
click at [622, 7] on icon at bounding box center [620, 8] width 7 height 7
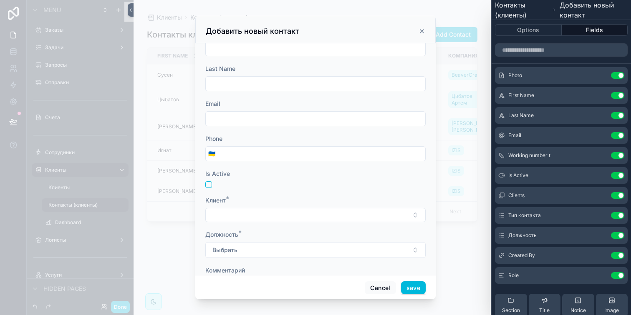
scroll to position [113, 0]
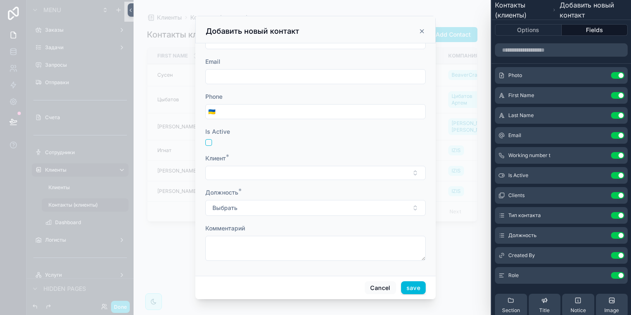
click at [305, 169] on button "Select Button" at bounding box center [315, 173] width 220 height 14
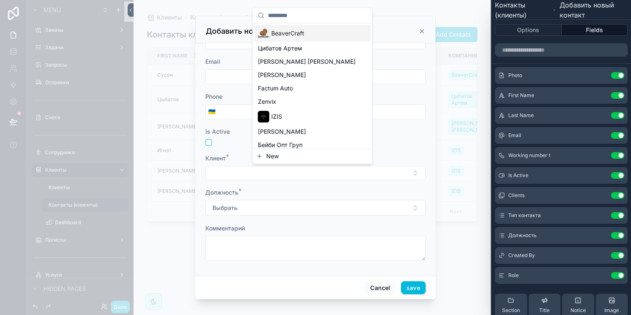
click at [305, 169] on button "Select Button" at bounding box center [315, 173] width 220 height 14
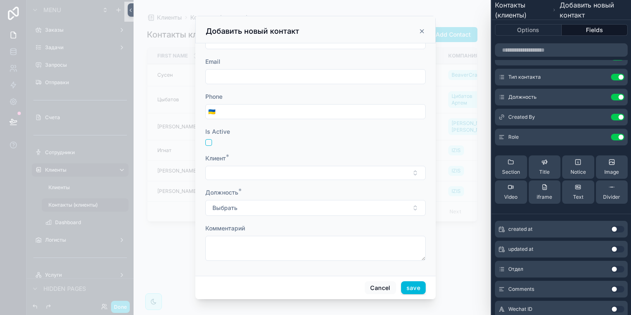
scroll to position [0, 0]
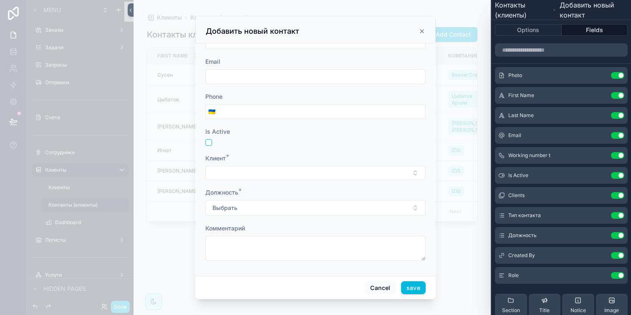
click at [421, 30] on icon "scrollable content" at bounding box center [421, 31] width 7 height 7
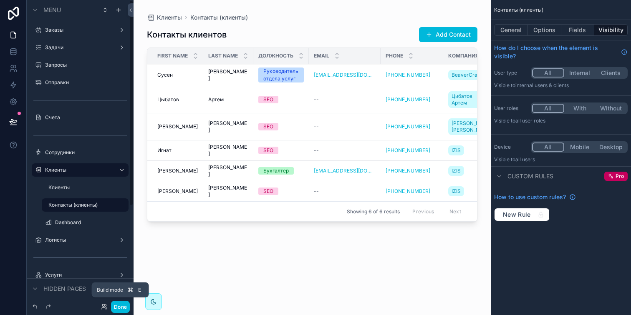
click at [118, 302] on button "Done" at bounding box center [120, 307] width 19 height 12
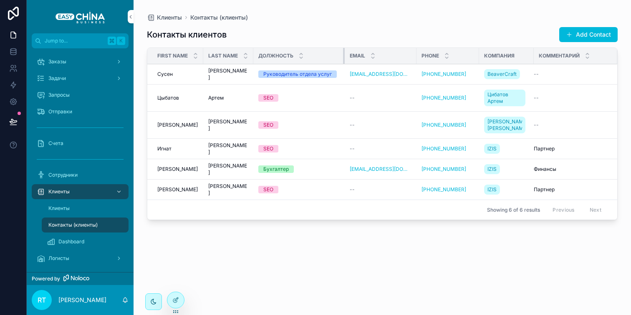
drag, startPoint x: 308, startPoint y: 56, endPoint x: 362, endPoint y: 61, distance: 54.9
click at [362, 61] on tr "First Name Last Name Должность Email Phone Компания Комментарий" at bounding box center [382, 56] width 470 height 16
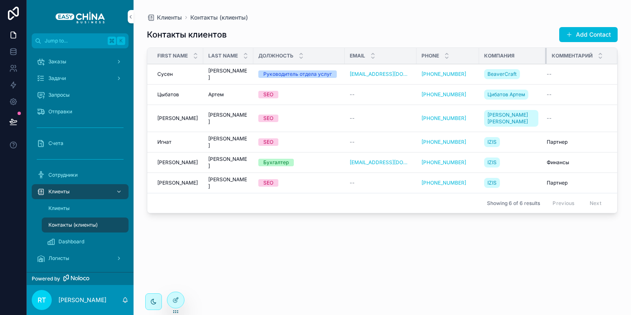
drag, startPoint x: 526, startPoint y: 54, endPoint x: 546, endPoint y: 57, distance: 20.6
click at [545, 57] on div "scrollable content" at bounding box center [546, 56] width 3 height 16
click at [79, 256] on div "Логисты" at bounding box center [80, 258] width 87 height 13
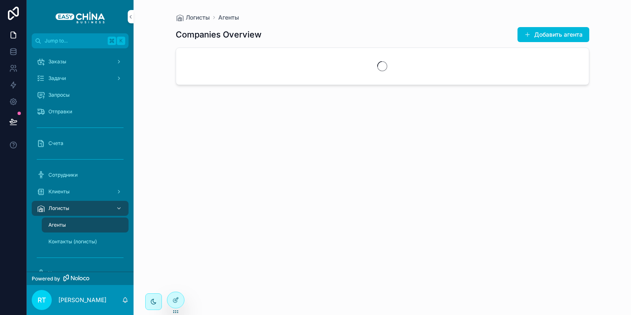
click at [86, 237] on div "Контакты (логисты)" at bounding box center [85, 241] width 77 height 13
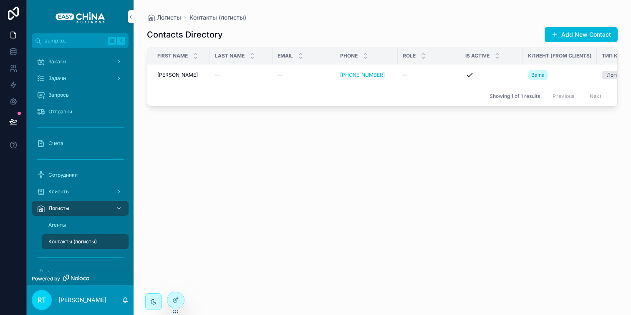
click at [83, 214] on div "Логисты" at bounding box center [80, 208] width 87 height 13
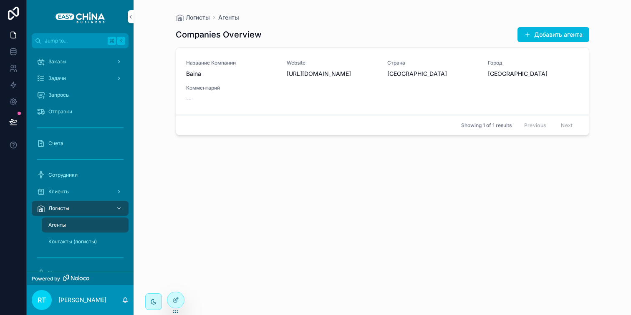
click at [82, 192] on div "Клиенты" at bounding box center [80, 191] width 87 height 13
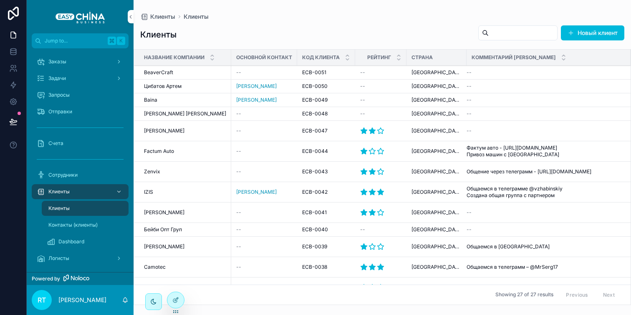
click at [82, 171] on div "Сотрудники" at bounding box center [80, 174] width 87 height 13
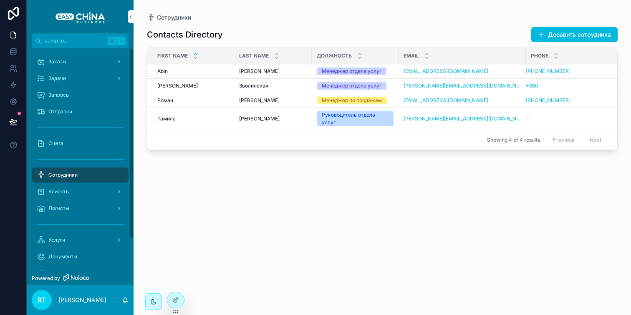
click at [70, 141] on div "Счета" at bounding box center [80, 143] width 87 height 13
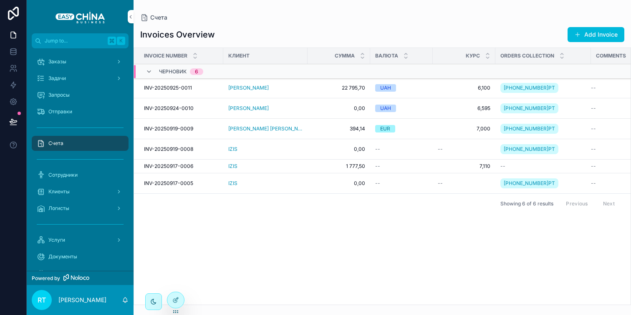
click at [80, 59] on div "Заказы" at bounding box center [80, 61] width 87 height 13
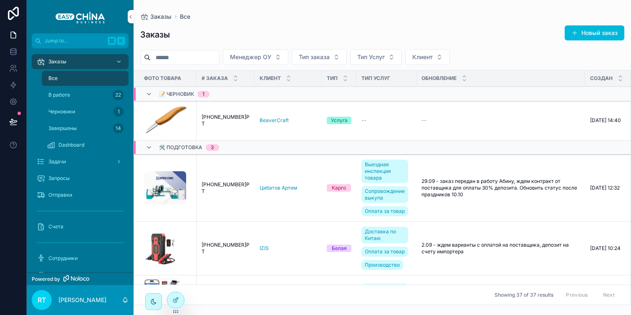
click at [259, 120] on span "BeaverCraft" at bounding box center [273, 120] width 29 height 7
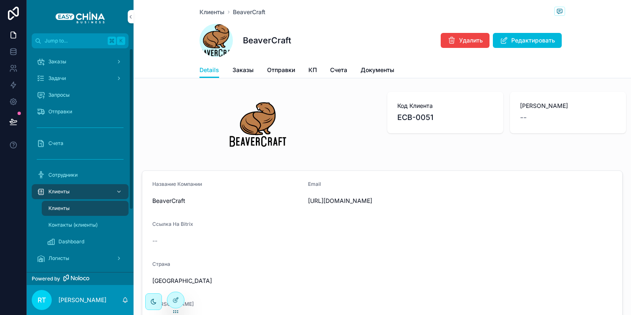
click at [85, 62] on div "Заказы" at bounding box center [80, 61] width 87 height 13
